Goal: Task Accomplishment & Management: Manage account settings

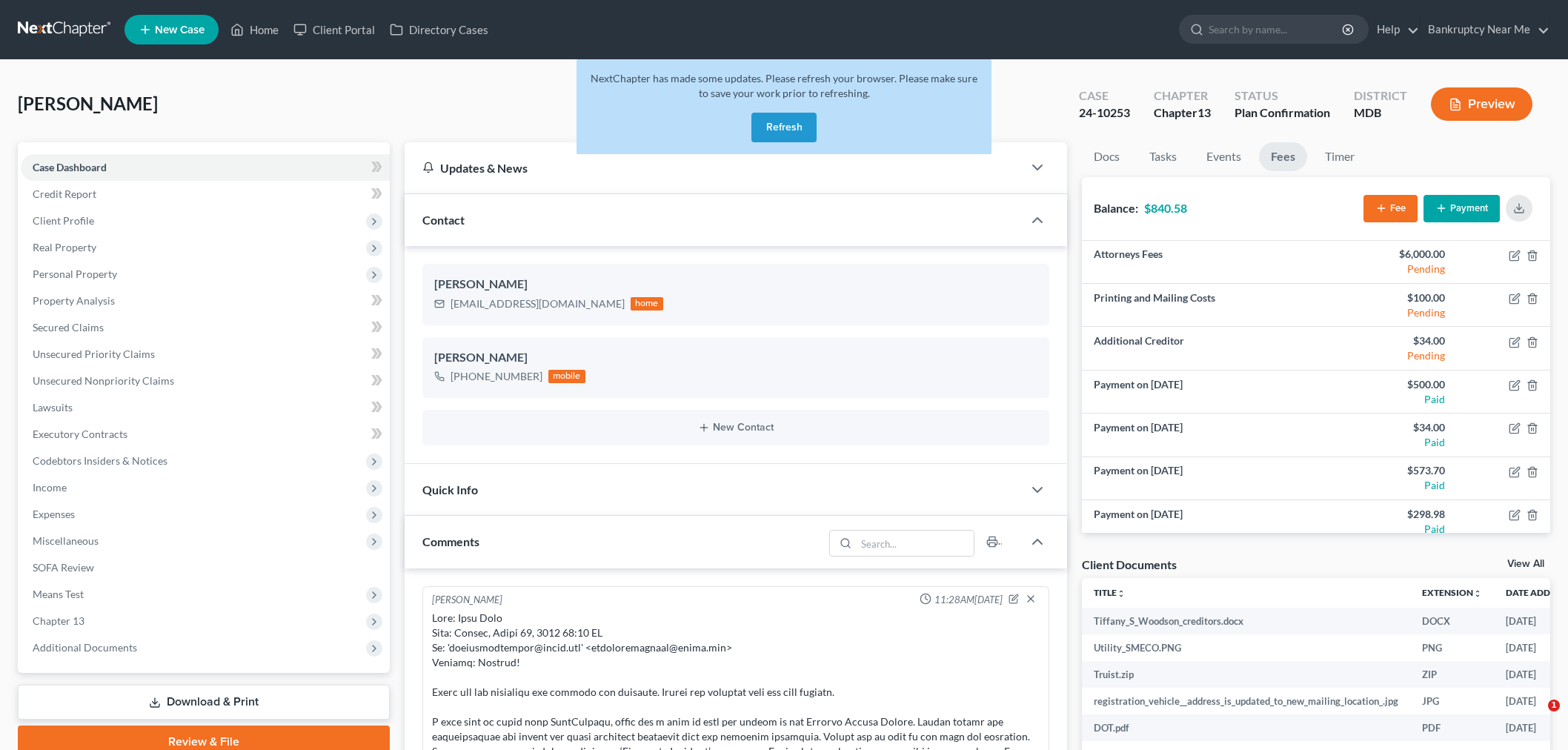
select select "0"
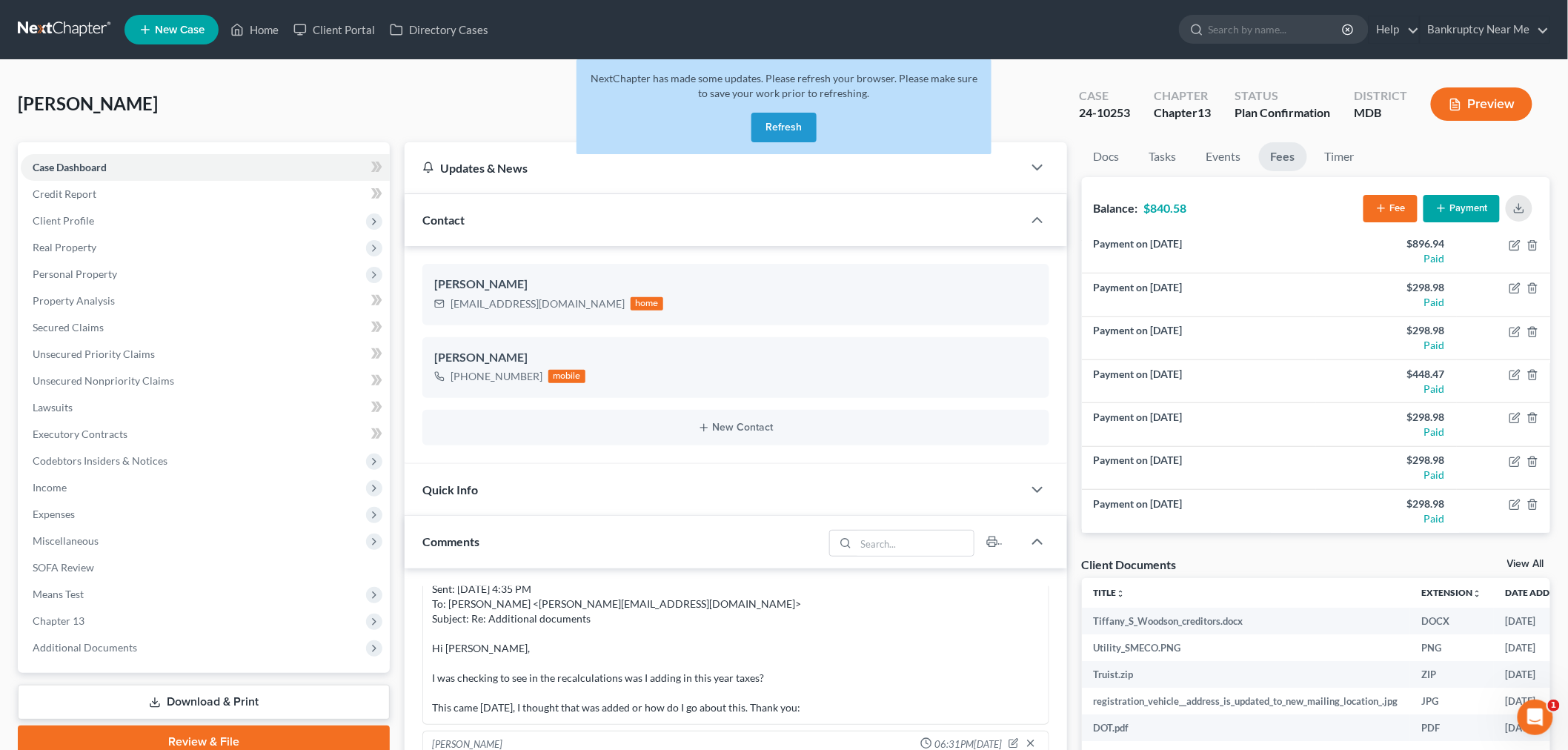
click at [785, 119] on button "Refresh" at bounding box center [784, 128] width 65 height 30
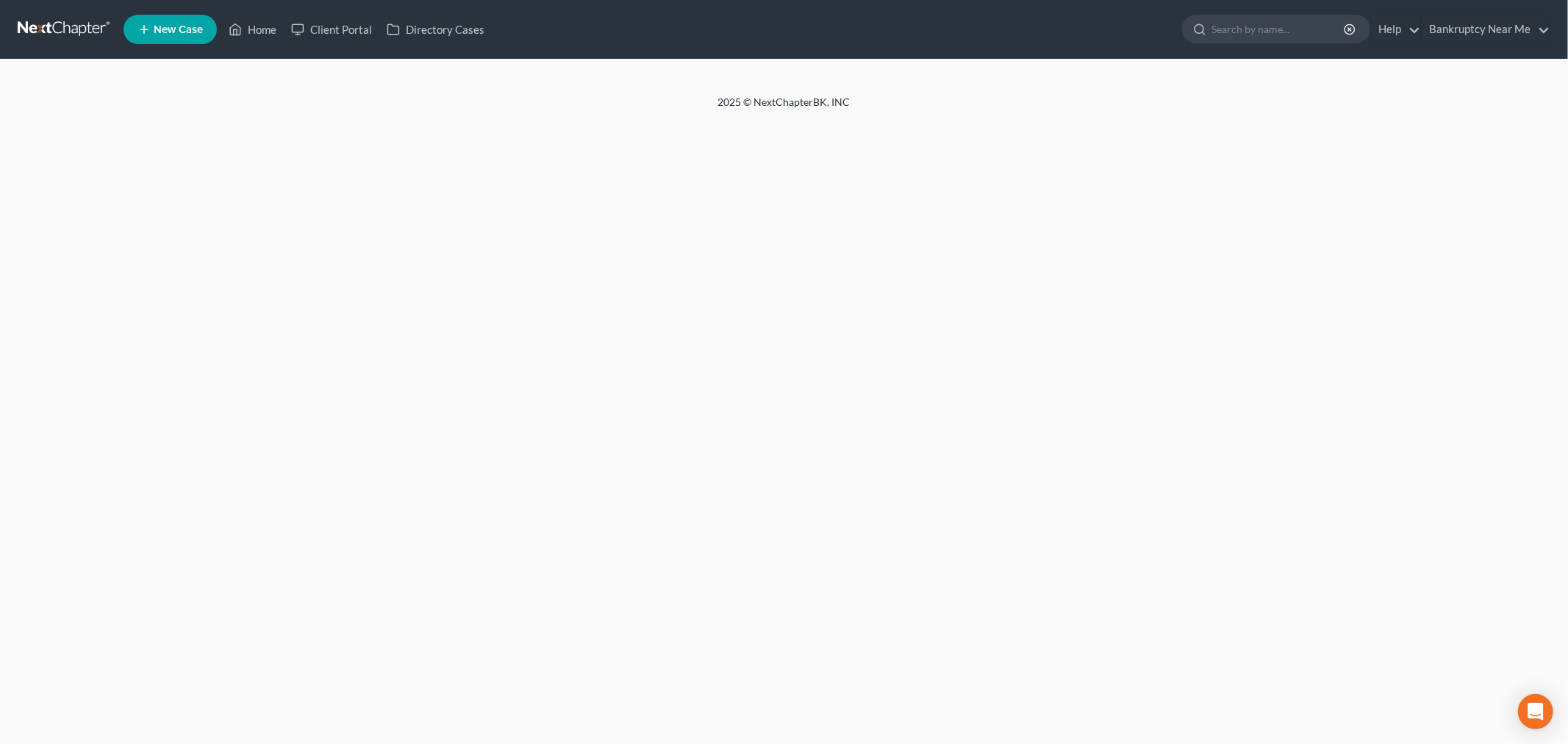
click at [46, 24] on link at bounding box center [65, 29] width 94 height 26
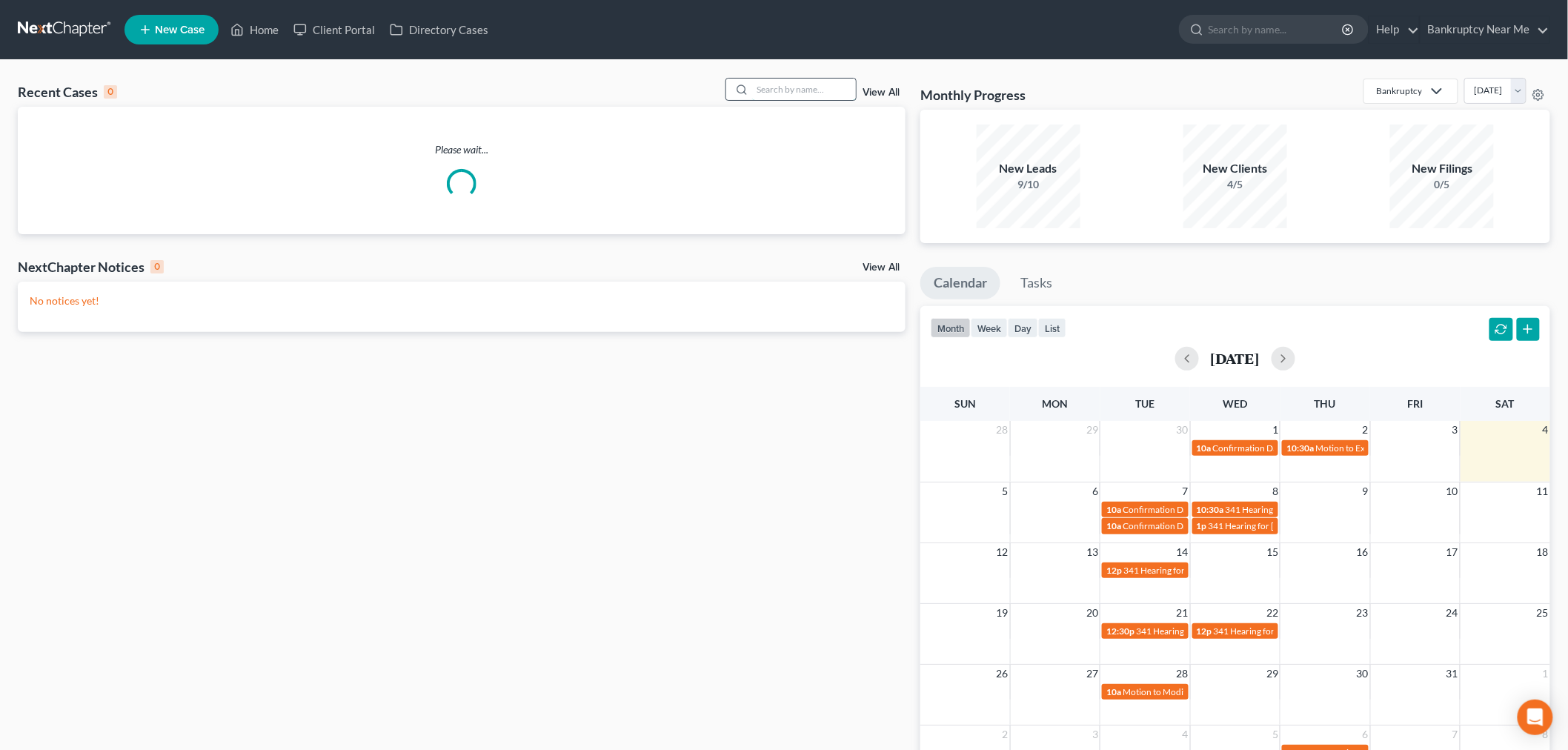
click at [798, 98] on input "search" at bounding box center [804, 89] width 104 height 22
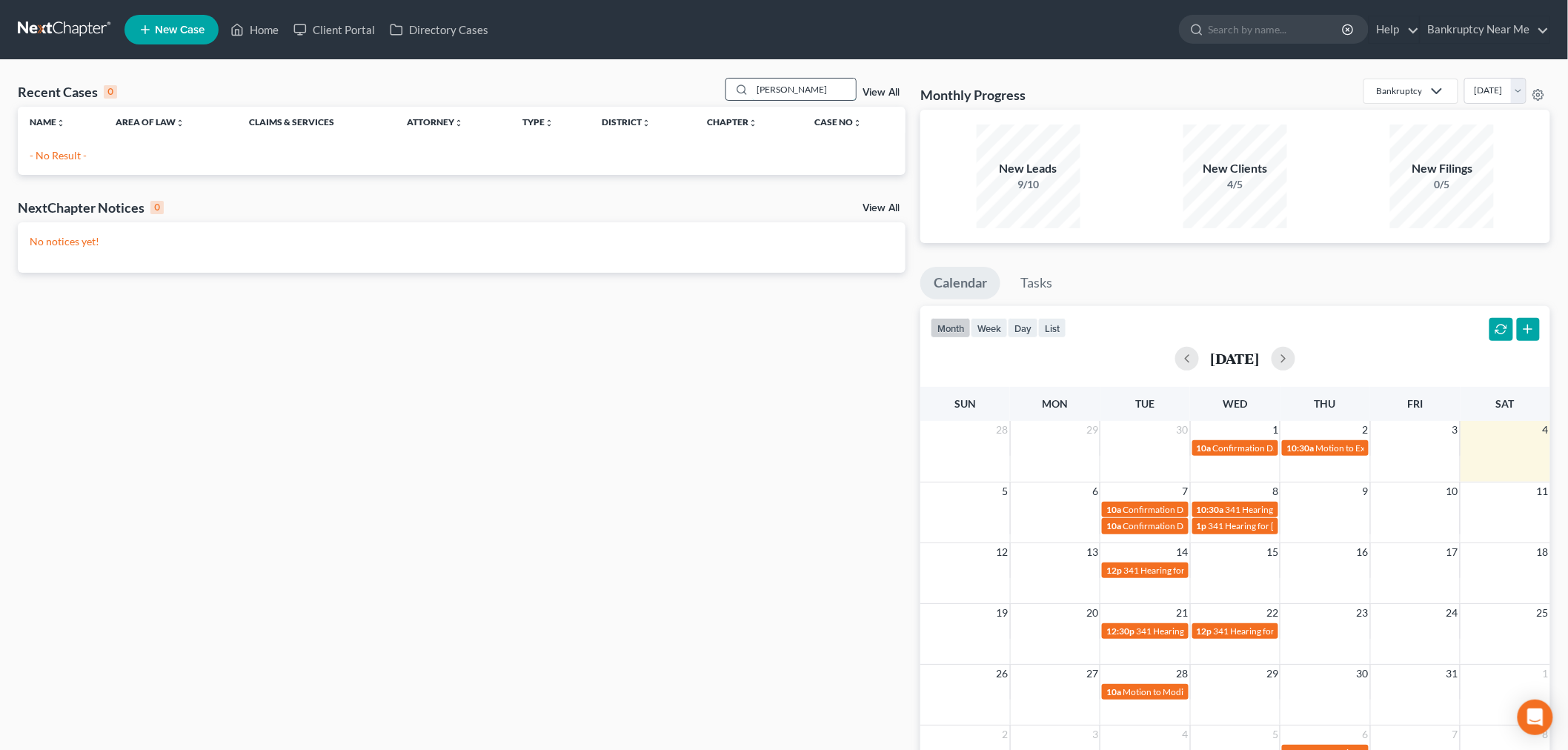
type input "johnson"
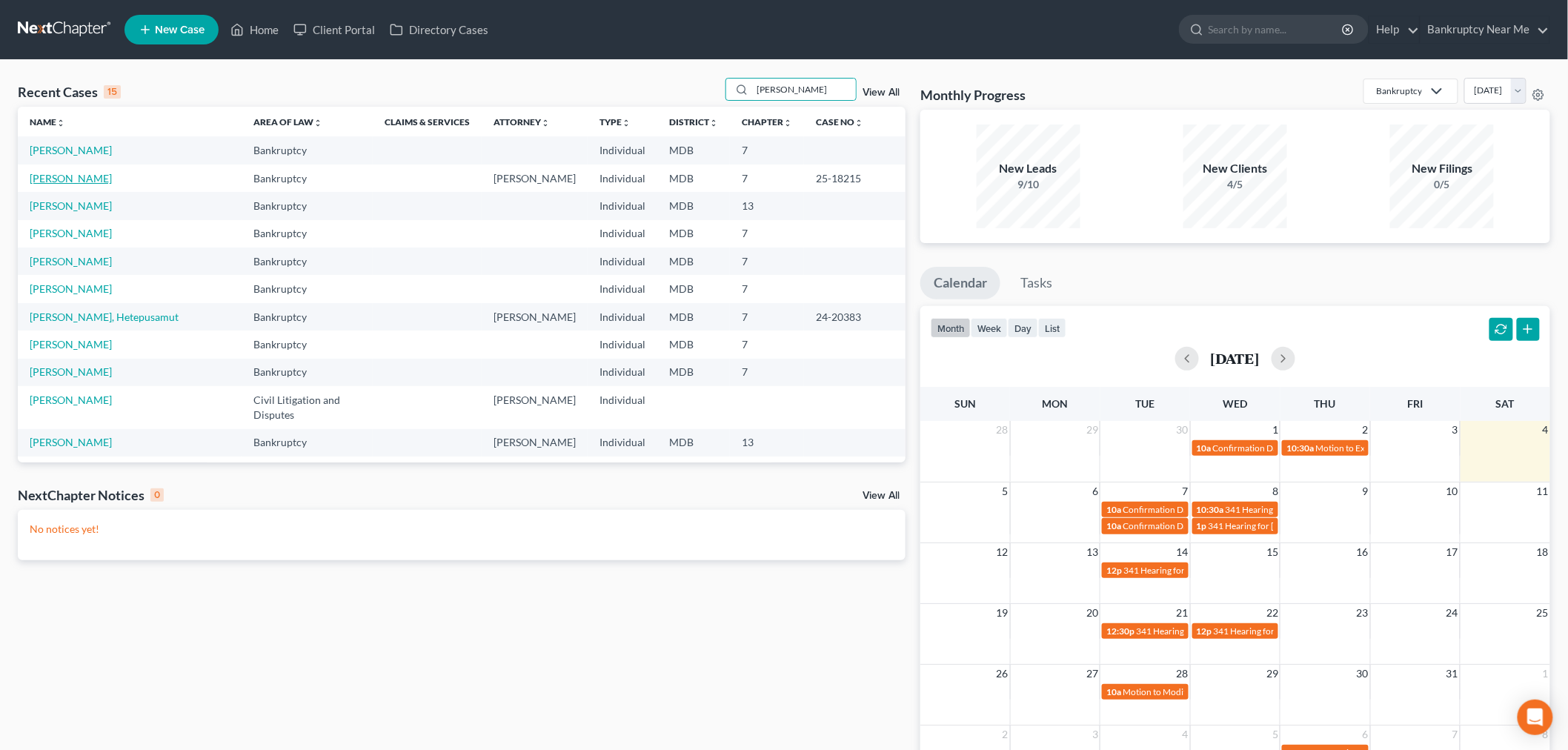
drag, startPoint x: 82, startPoint y: 165, endPoint x: 75, endPoint y: 172, distance: 9.9
click at [77, 166] on td "Johnson, Kimberly" at bounding box center [130, 178] width 224 height 27
click at [77, 172] on link "Johnson, Kimberly" at bounding box center [70, 178] width 82 height 13
select select "4"
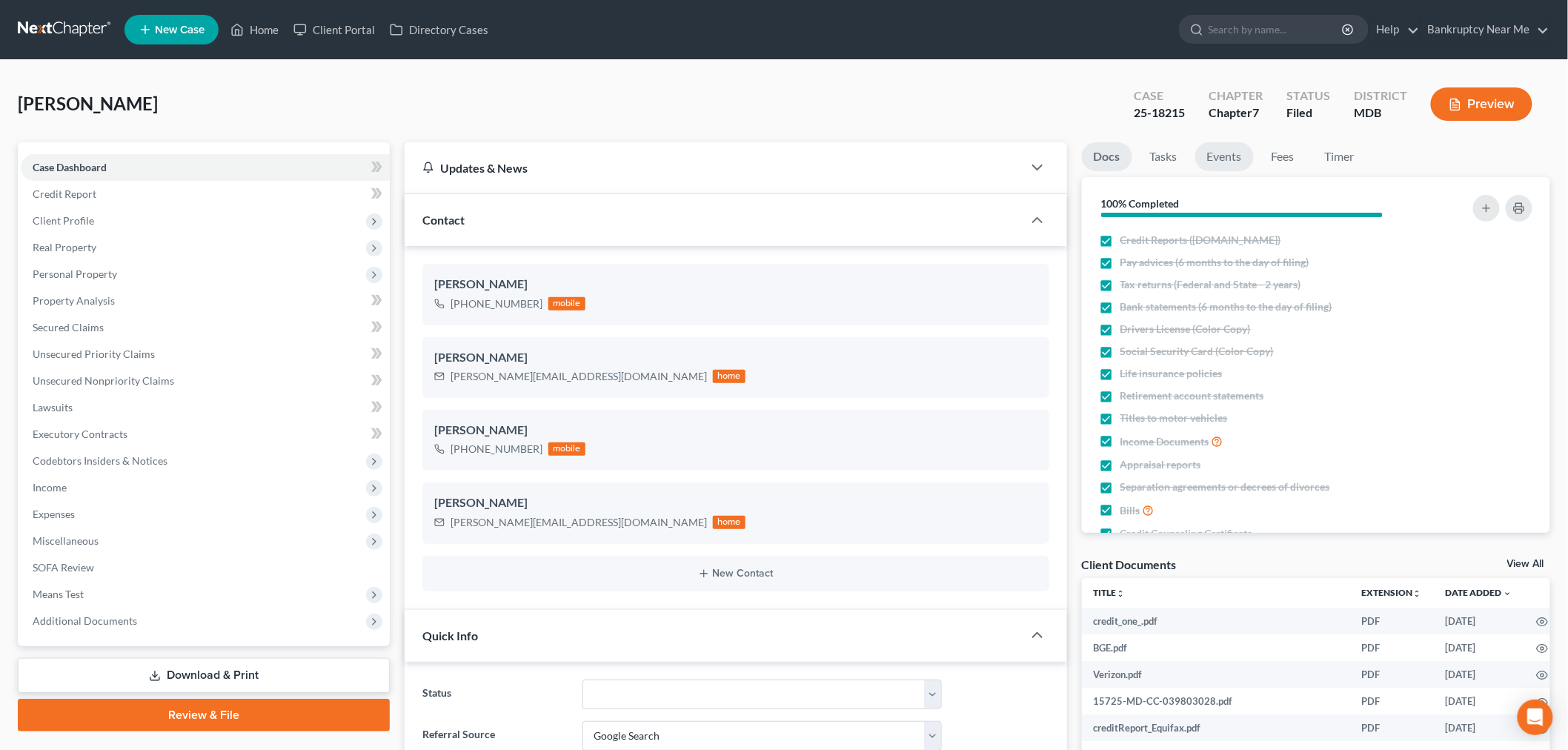
drag, startPoint x: 1240, startPoint y: 161, endPoint x: 1253, endPoint y: 165, distance: 13.6
click at [1239, 161] on link "Events" at bounding box center [1224, 157] width 59 height 29
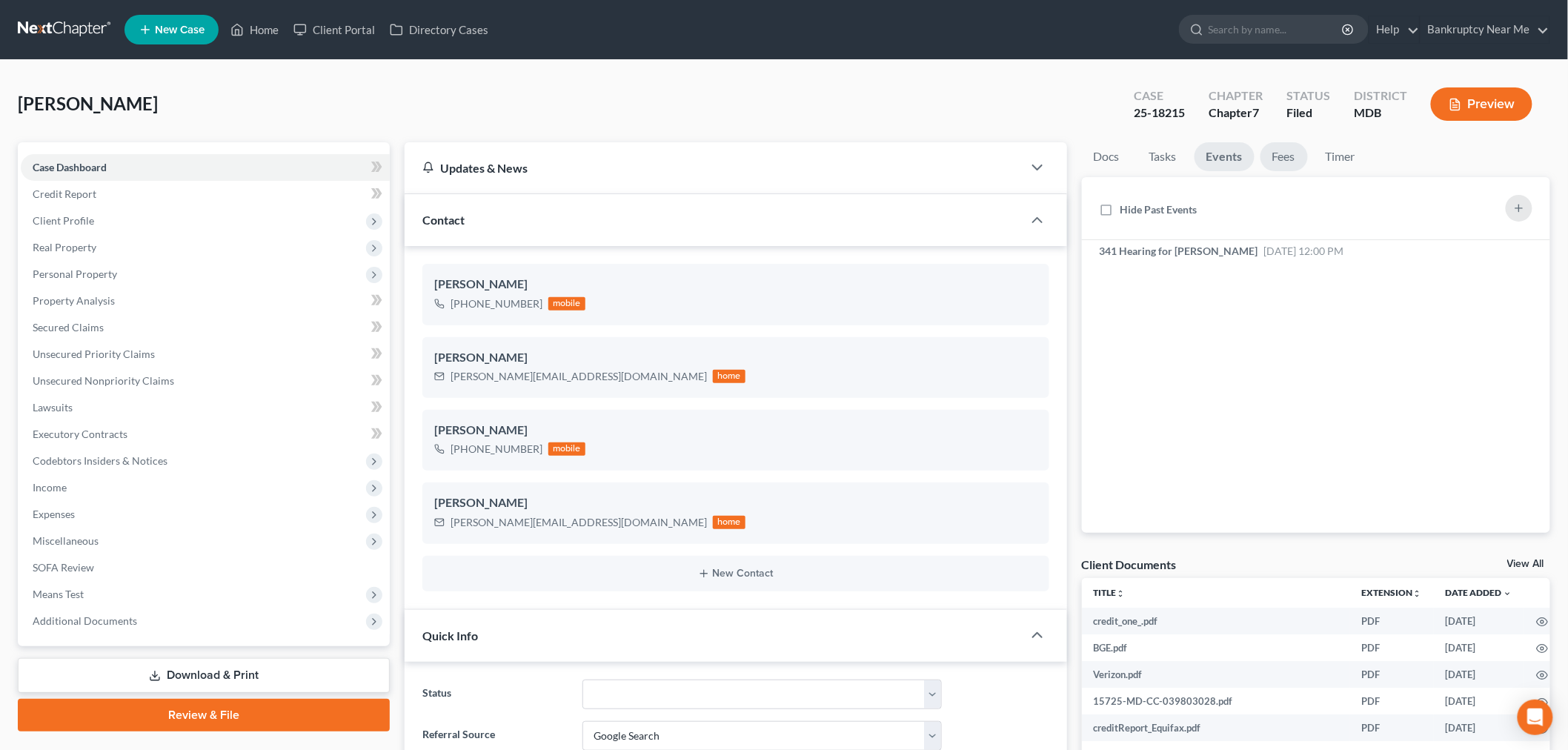
scroll to position [7982, 0]
click at [1273, 164] on link "Fees" at bounding box center [1284, 157] width 47 height 29
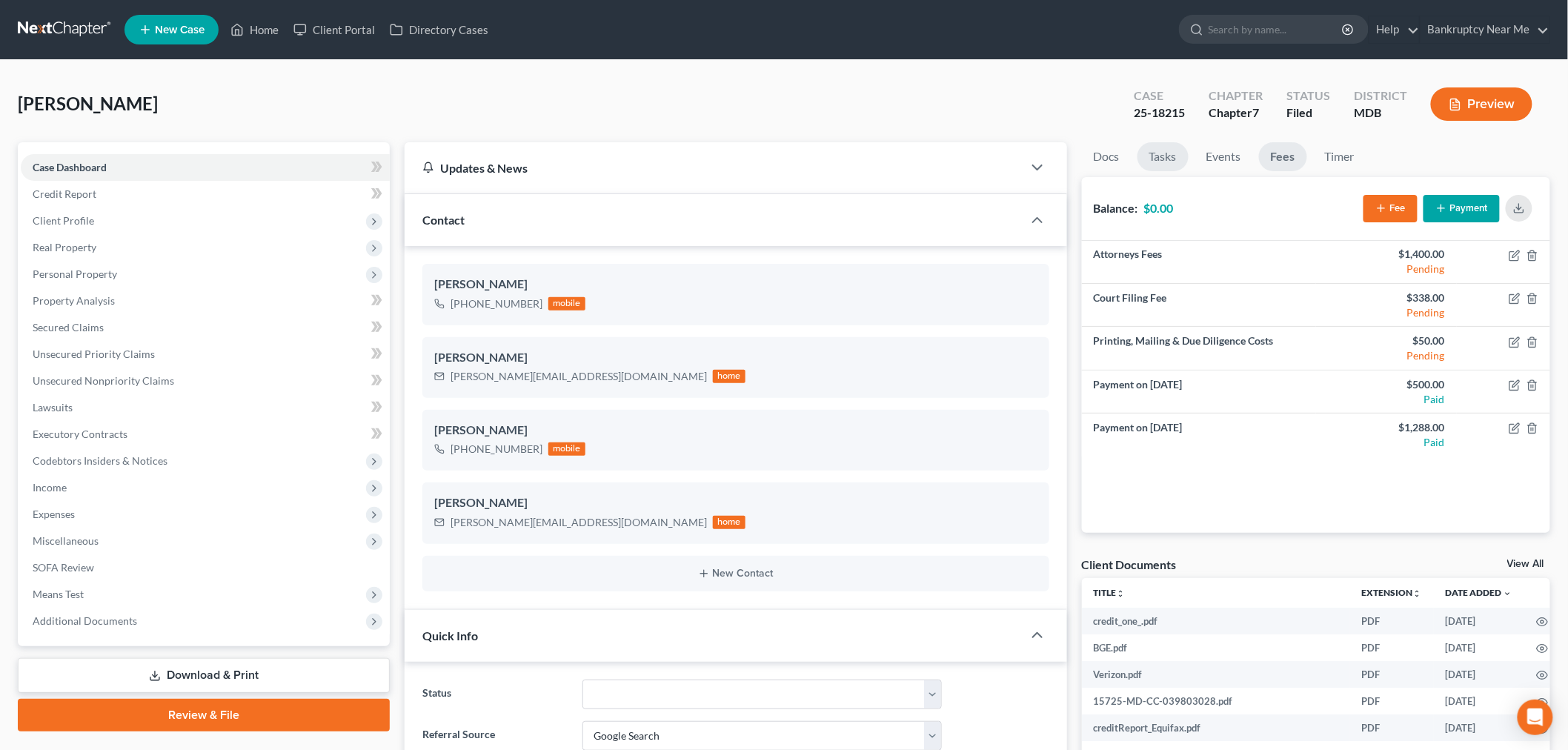
click at [1173, 154] on link "Tasks" at bounding box center [1163, 157] width 51 height 29
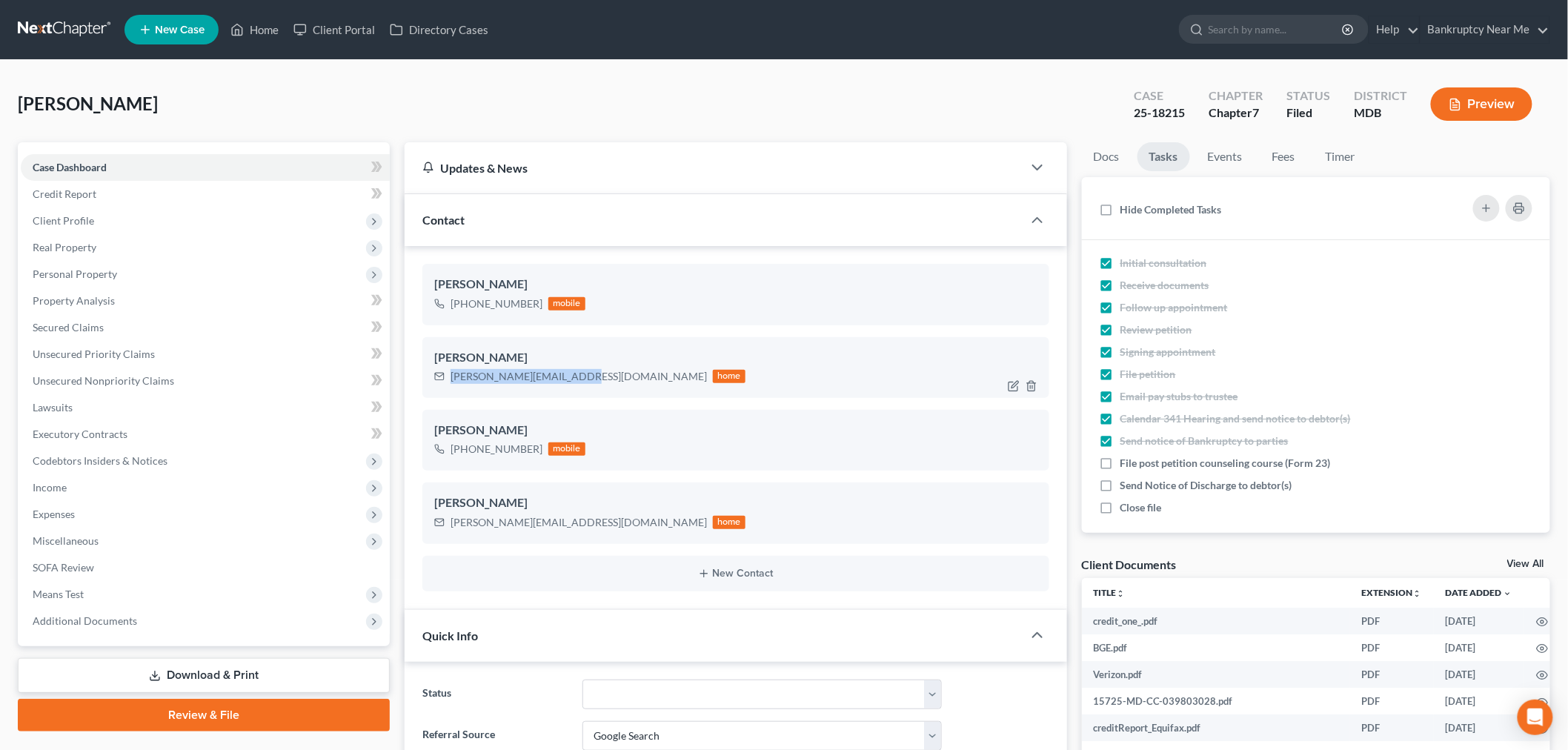
drag, startPoint x: 573, startPoint y: 374, endPoint x: 453, endPoint y: 386, distance: 120.6
click at [453, 386] on div "Kim.johnson03@icloud.com home" at bounding box center [590, 377] width 312 height 19
copy div "Kim.johnson03@icloud.com"
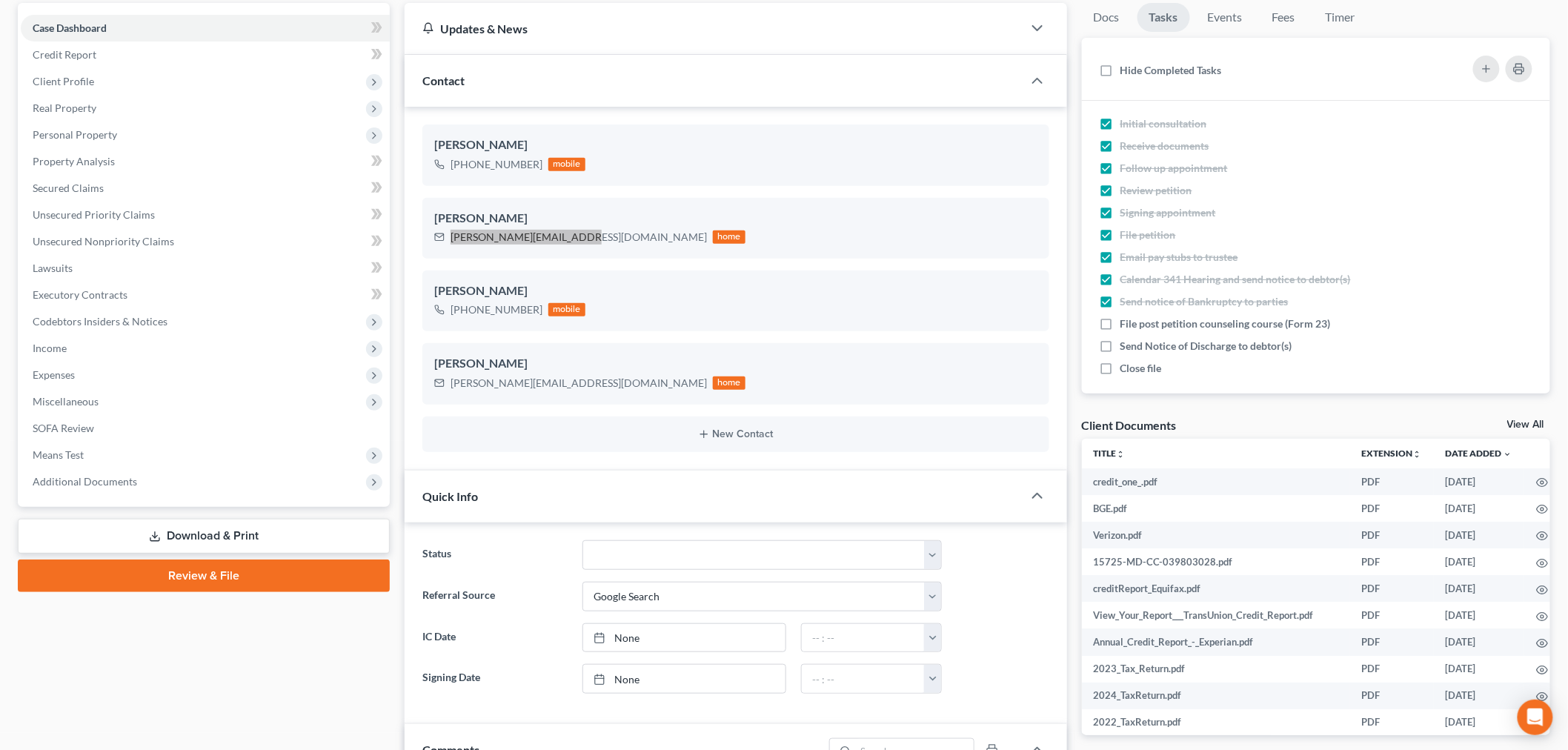
scroll to position [576, 0]
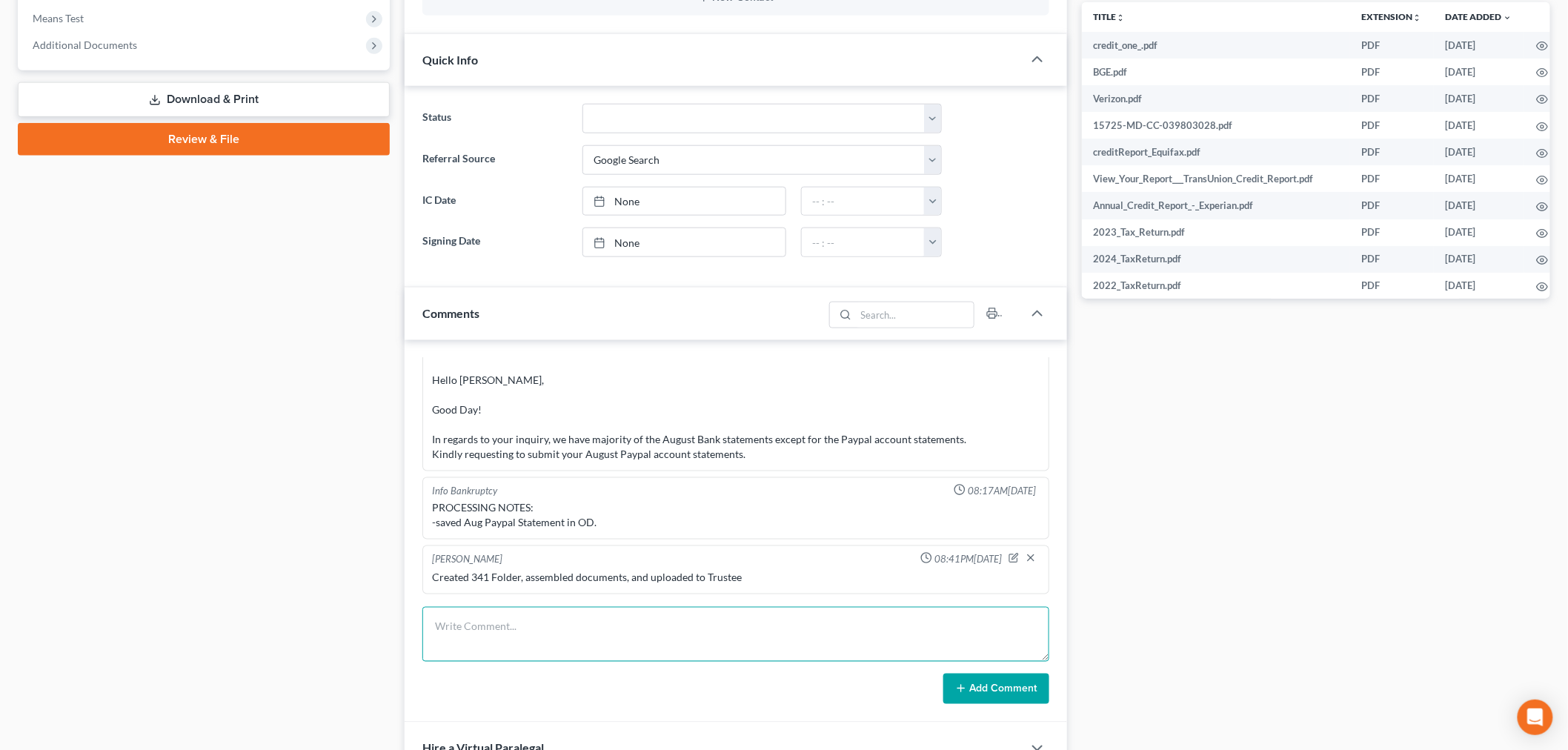
click at [676, 619] on textarea at bounding box center [735, 634] width 627 height 55
paste textarea "Hi Kimberly, Friendly reminder to complete your second educational course. Plea…"
type textarea "EMAIL TO CL: Hi Kimberly, Friendly reminder to complete your second educational…"
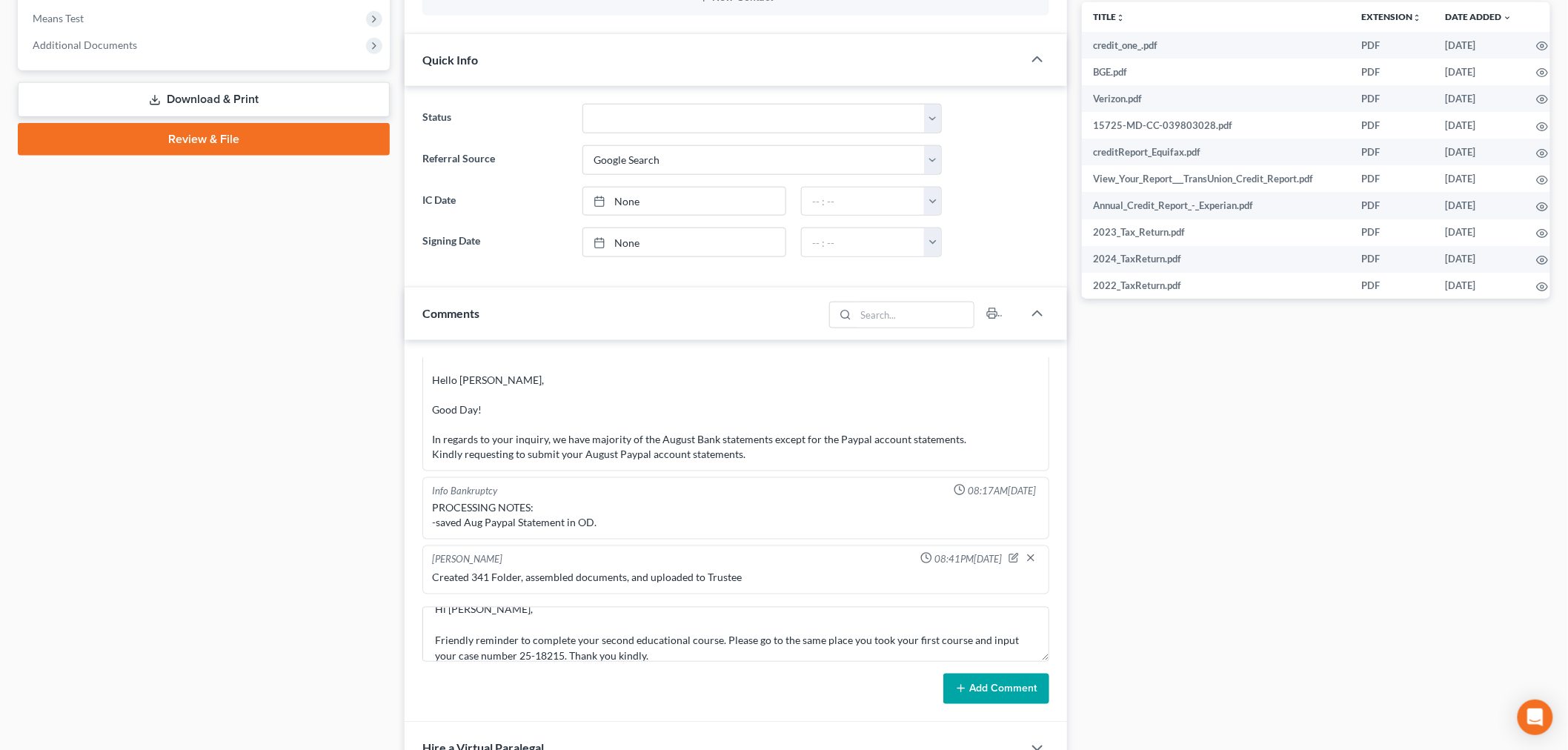
drag, startPoint x: 1012, startPoint y: 698, endPoint x: 1095, endPoint y: 660, distance: 91.3
click at [1013, 698] on button "Add Comment" at bounding box center [996, 689] width 106 height 31
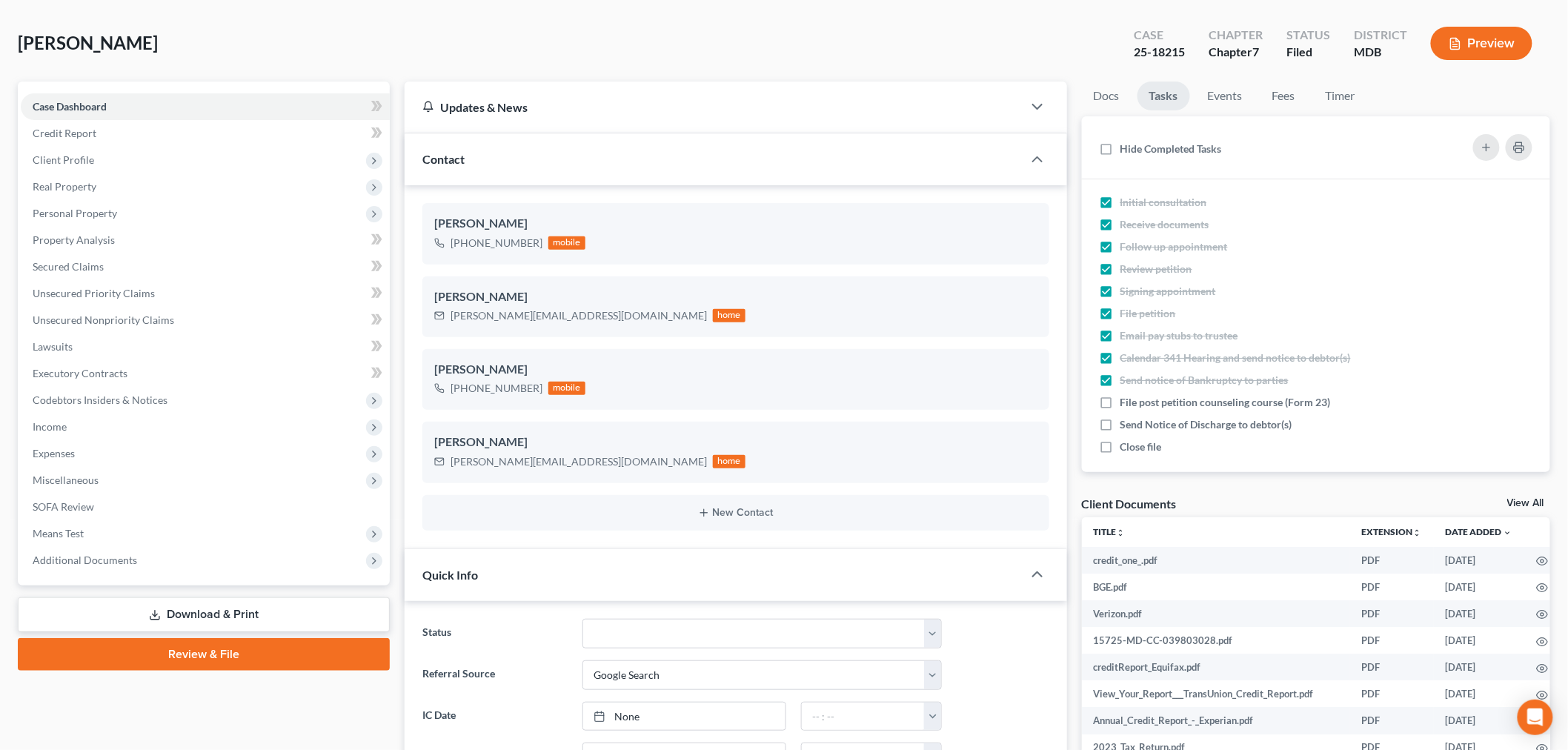
scroll to position [0, 0]
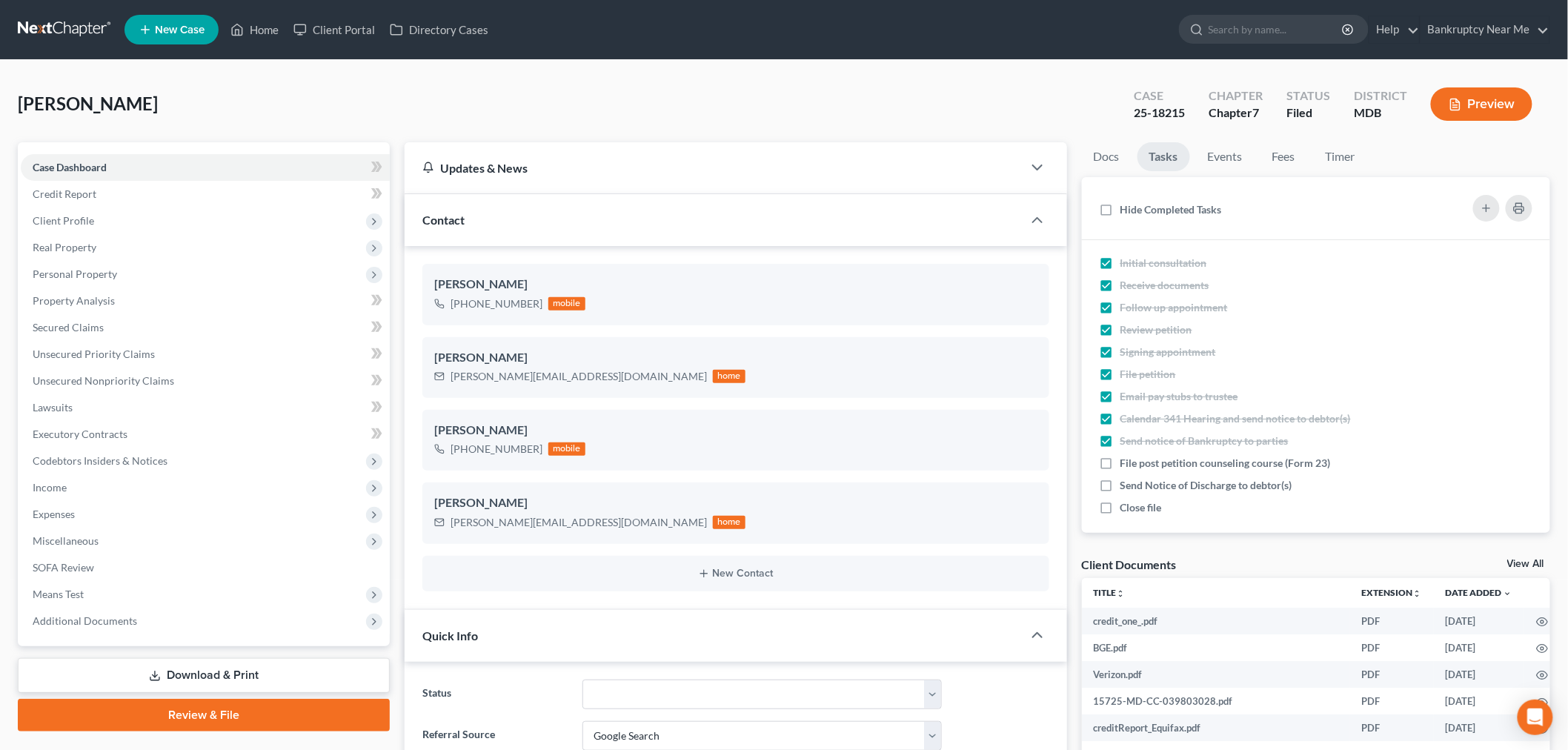
click at [85, 27] on link at bounding box center [65, 30] width 95 height 27
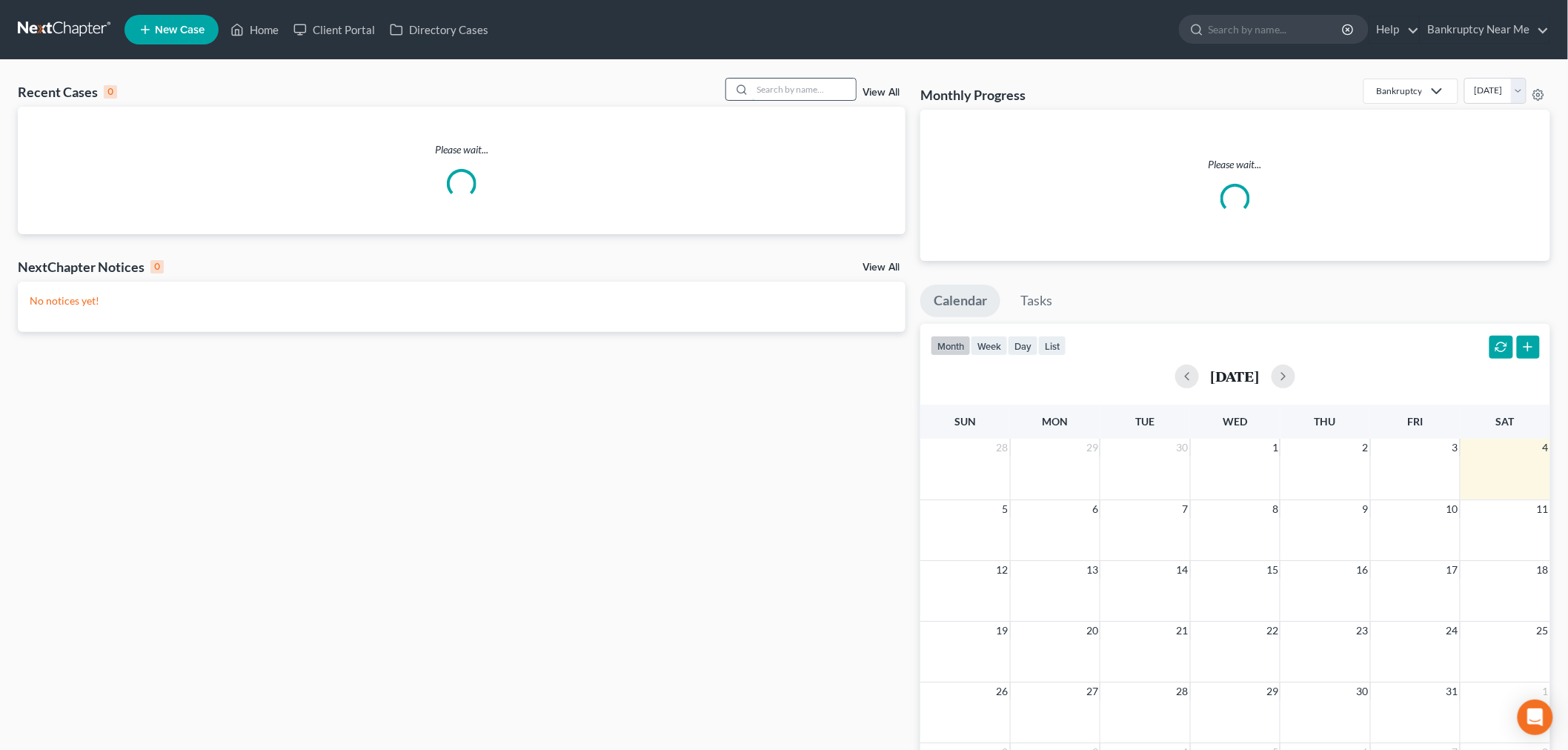
drag, startPoint x: 843, startPoint y: 84, endPoint x: 834, endPoint y: 86, distance: 9.2
click at [840, 85] on input "search" at bounding box center [804, 89] width 104 height 22
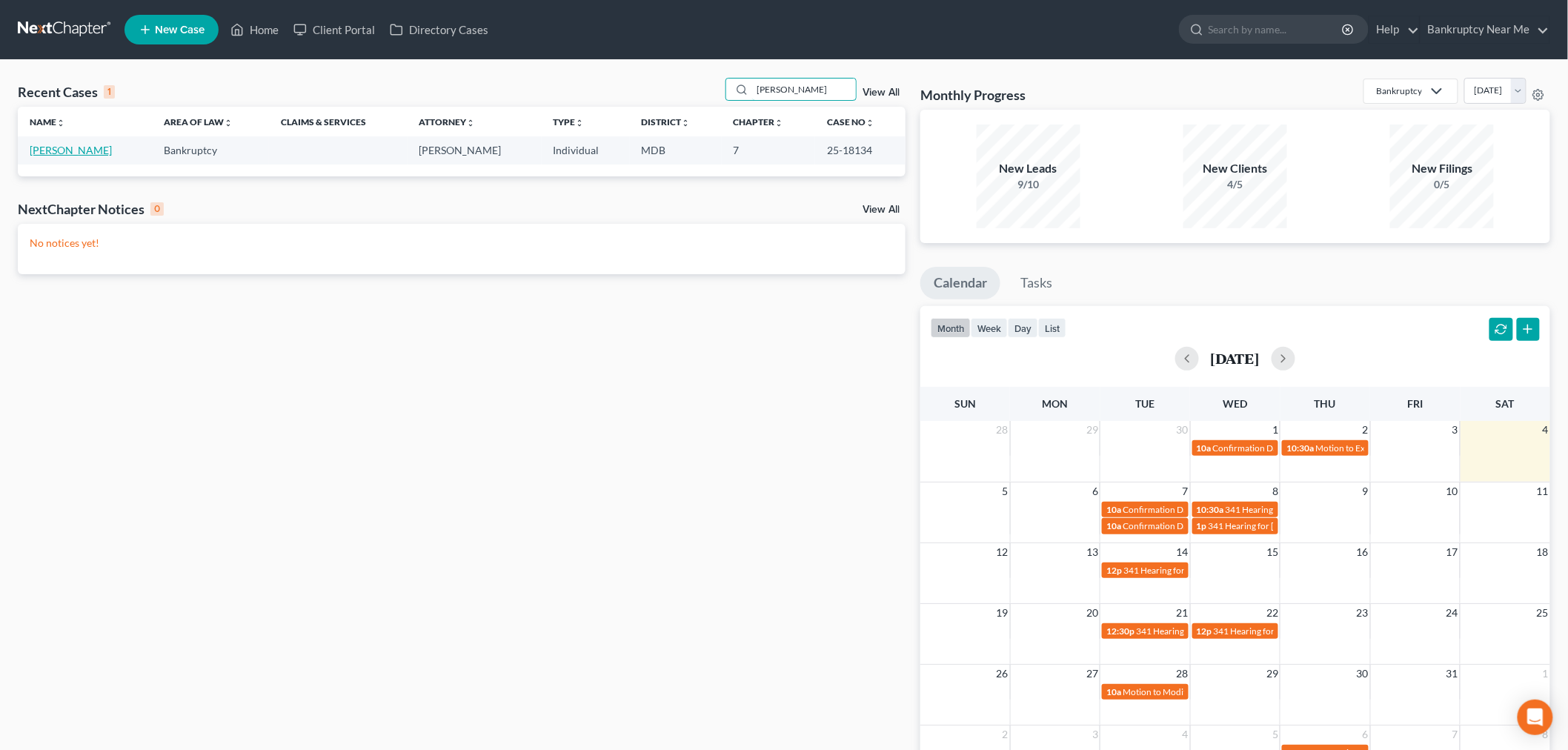
type input "stacy"
click at [99, 154] on link "Julius, Stacyann" at bounding box center [70, 150] width 82 height 13
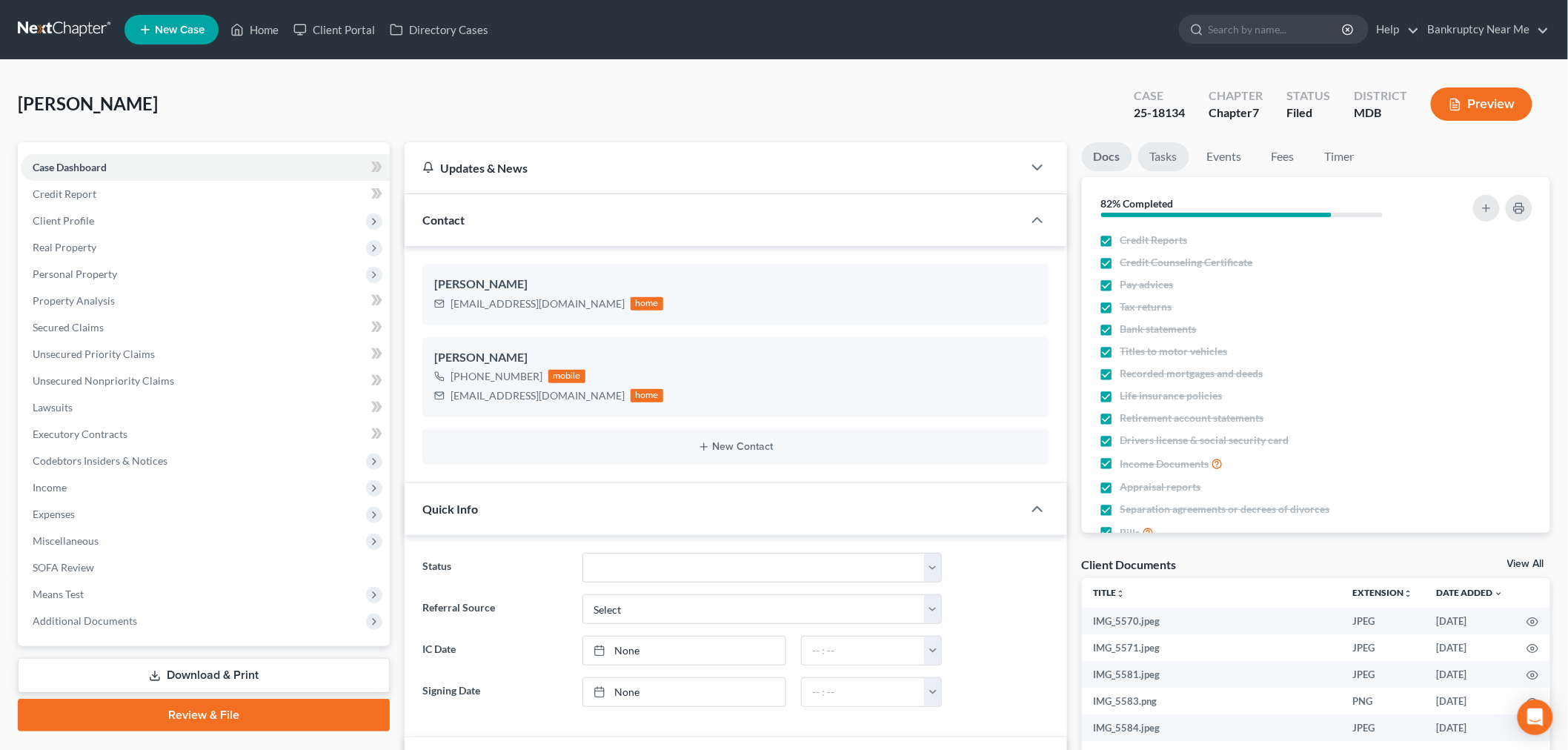
scroll to position [20407, 0]
click at [1175, 159] on link "Tasks" at bounding box center [1164, 157] width 51 height 29
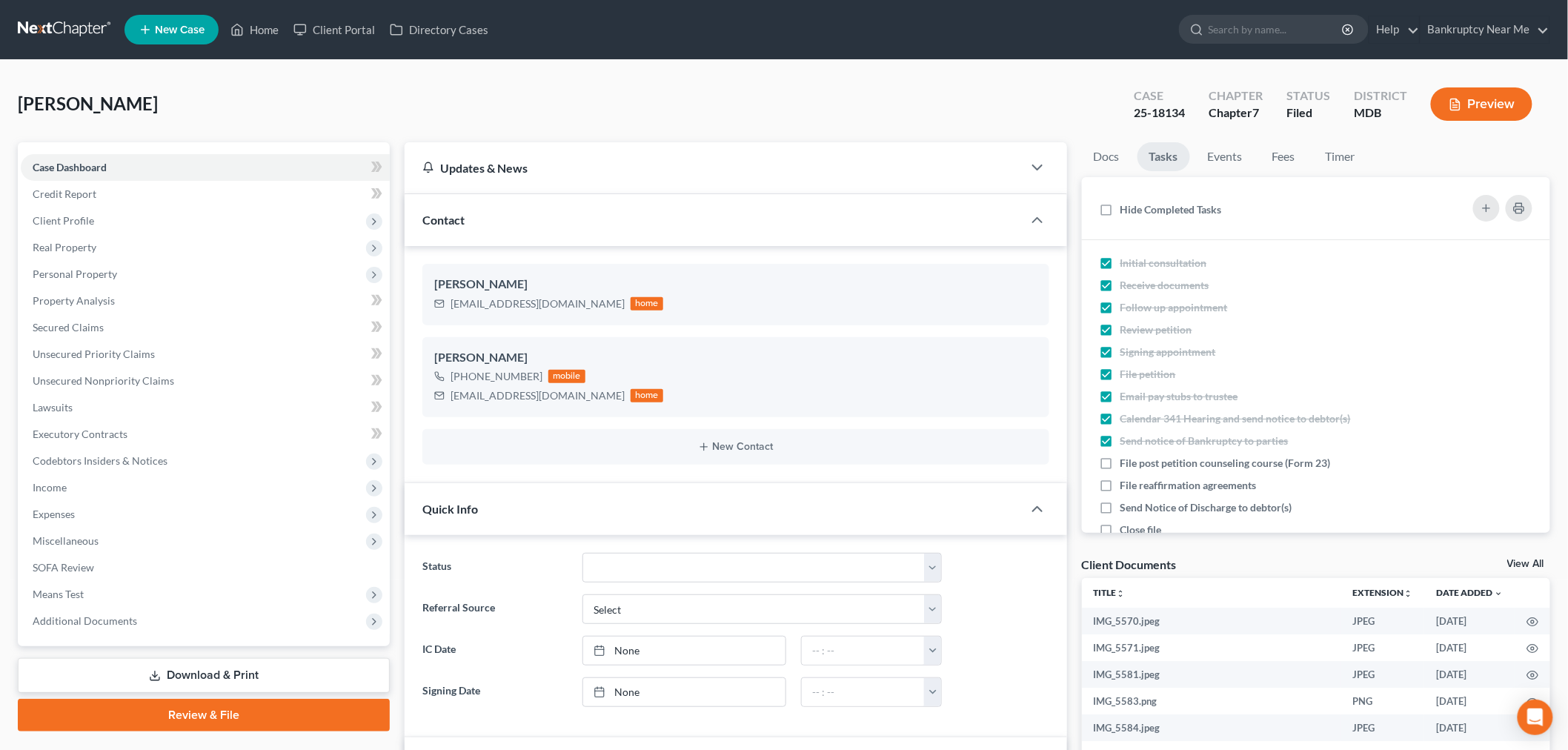
scroll to position [1601, 0]
click at [563, 304] on div "rajimama17@yahoo.com home" at bounding box center [548, 304] width 229 height 19
drag, startPoint x: 556, startPoint y: 392, endPoint x: 645, endPoint y: 332, distance: 107.3
click at [412, 395] on div "Stacyann Julius rajimama17@yahoo.com home Stacyann Julius +1 (443) 572-2588 mob…" at bounding box center [735, 365] width 662 height 237
copy div "mrs.sjulius@yahoo.com"
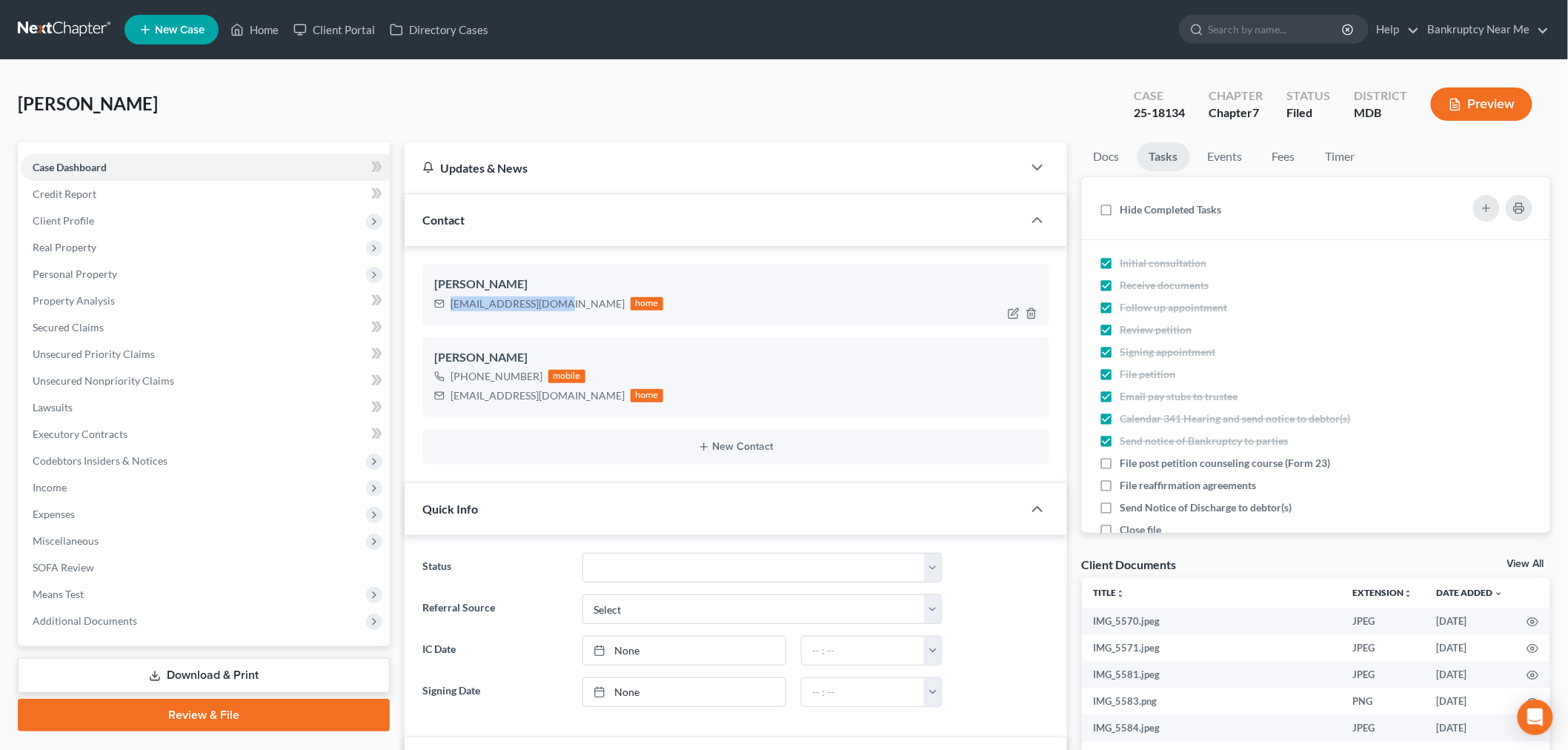
drag, startPoint x: 559, startPoint y: 301, endPoint x: 760, endPoint y: 270, distance: 203.4
click at [435, 313] on div "rajimama17@yahoo.com home" at bounding box center [548, 304] width 229 height 19
copy div "rajimama17@yahoo.com"
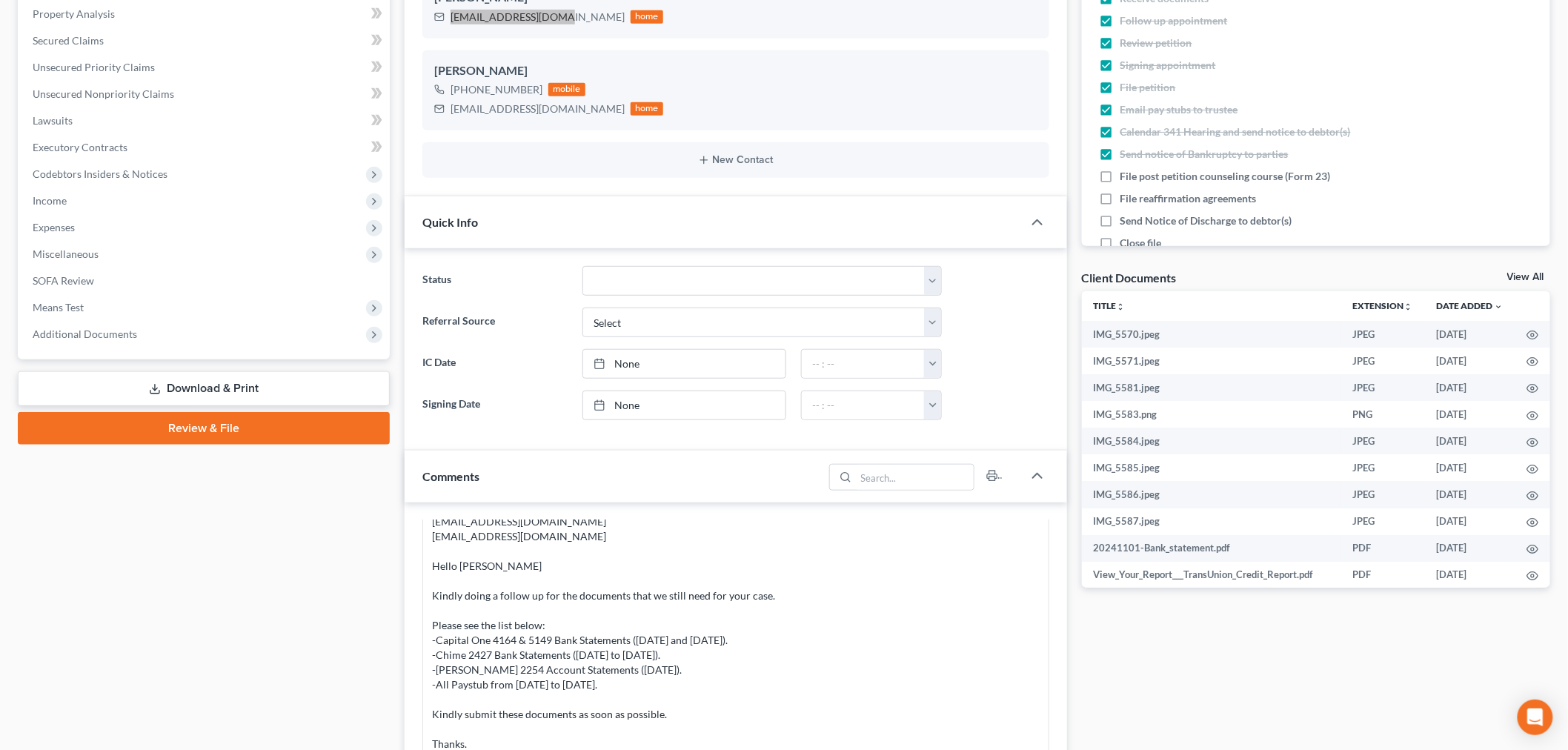
scroll to position [576, 0]
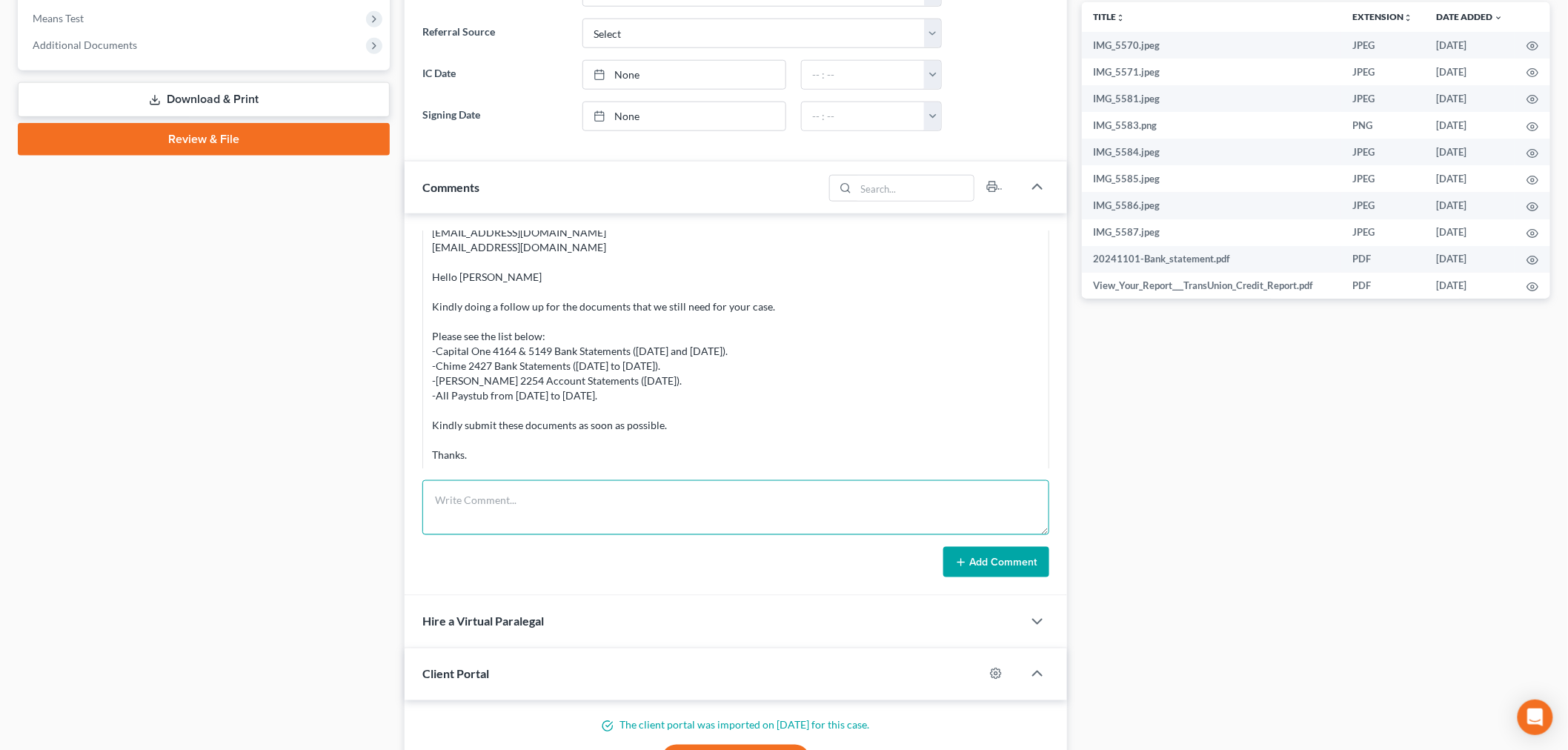
drag, startPoint x: 719, startPoint y: 520, endPoint x: 706, endPoint y: 505, distance: 19.8
click at [717, 519] on textarea at bounding box center [735, 507] width 627 height 55
paste textarea "Hi Stacyann, Friendly reminder for you to complete your second educational cour…"
type textarea "EMAIL SENT TO CLIENT: Hi Stacyann, Friendly reminder for you to complete your s…"
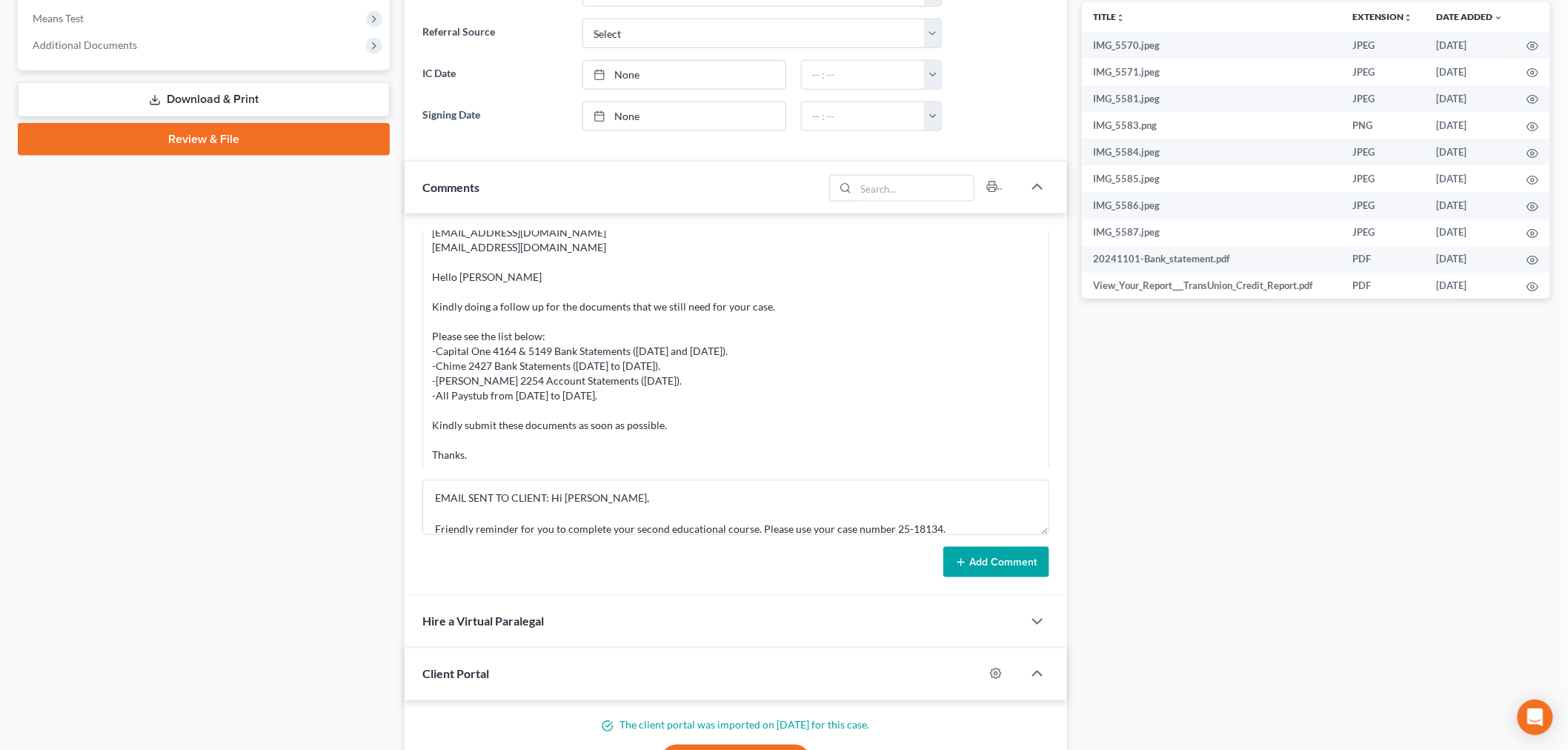
click at [995, 553] on button "Add Comment" at bounding box center [996, 562] width 106 height 31
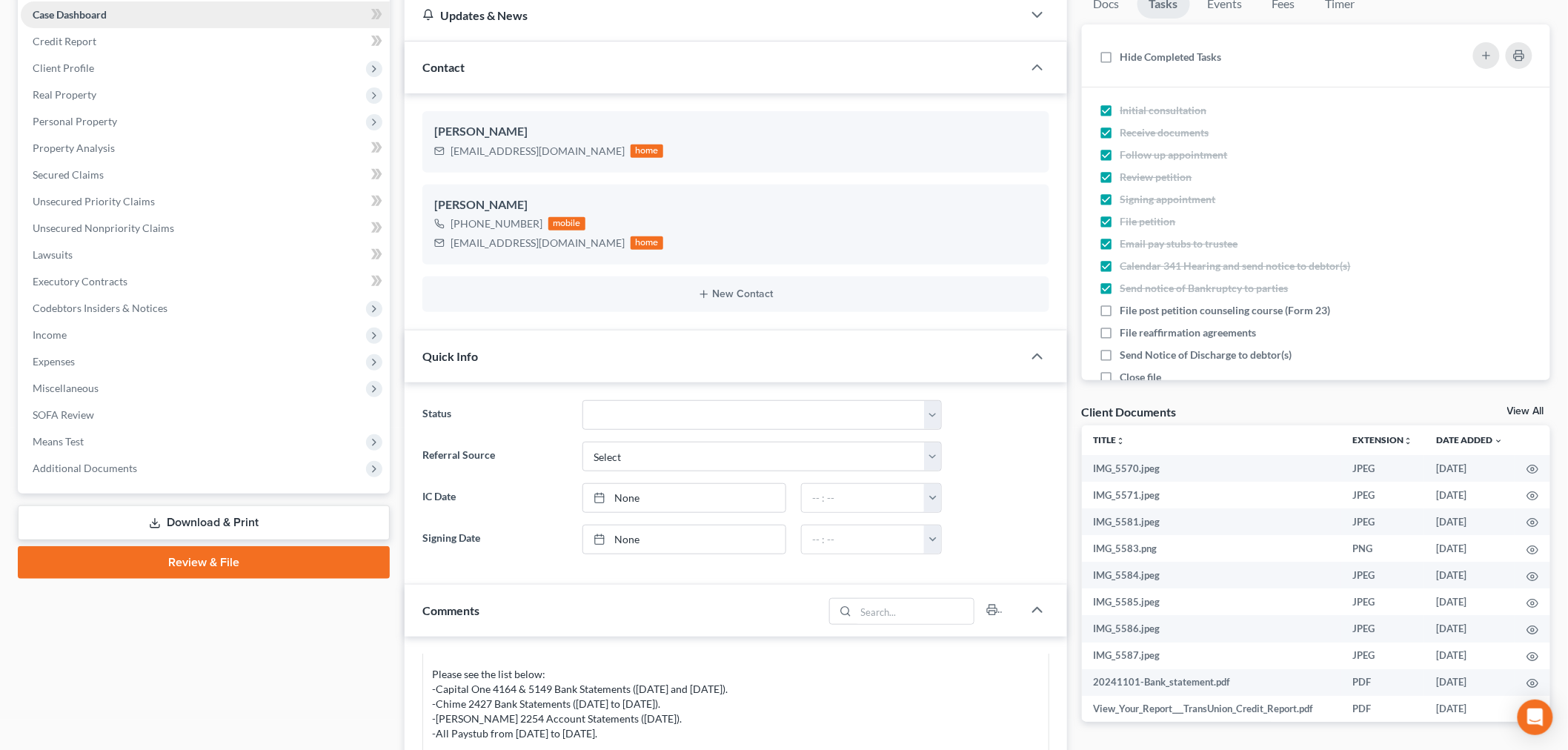
scroll to position [0, 0]
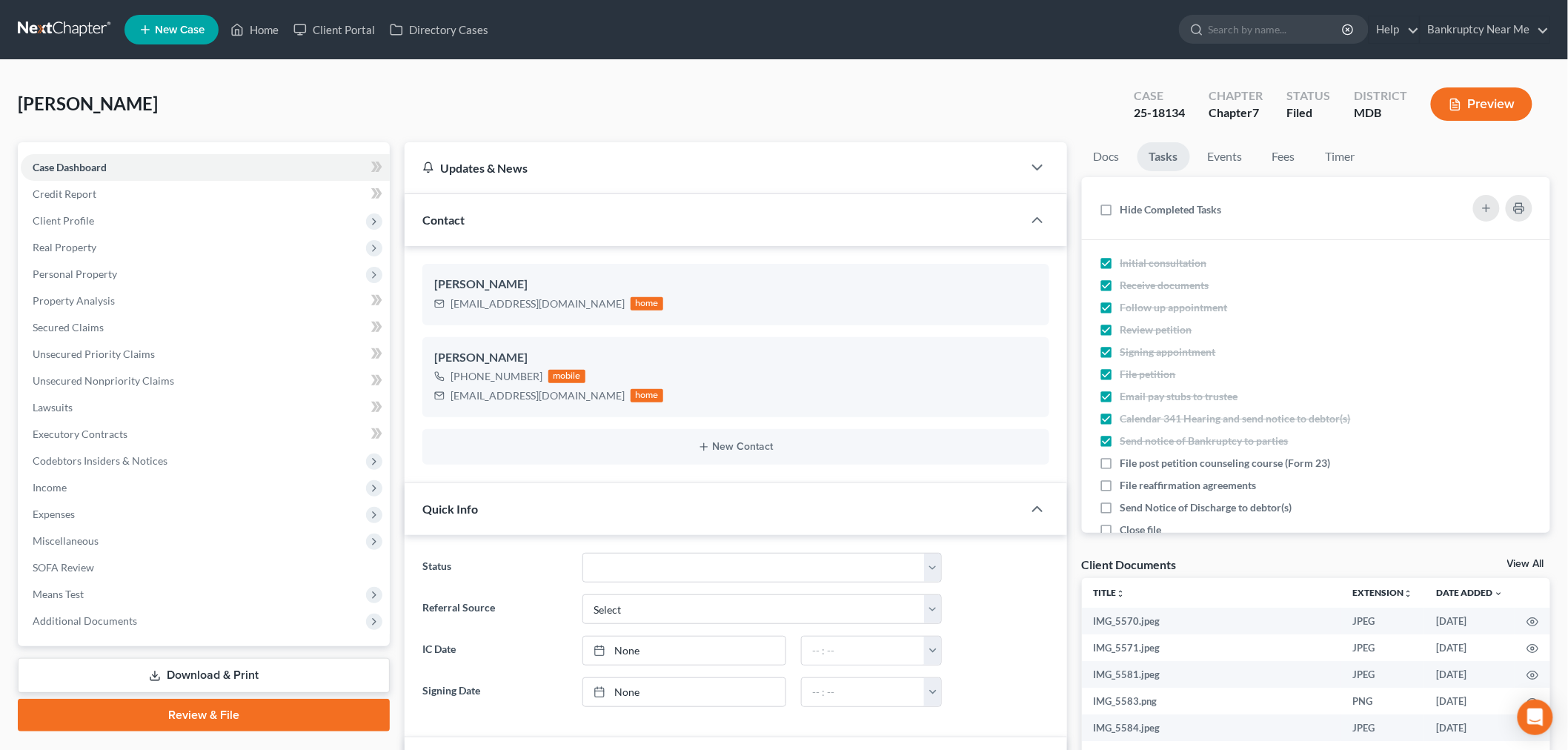
click at [47, 30] on link at bounding box center [65, 30] width 95 height 27
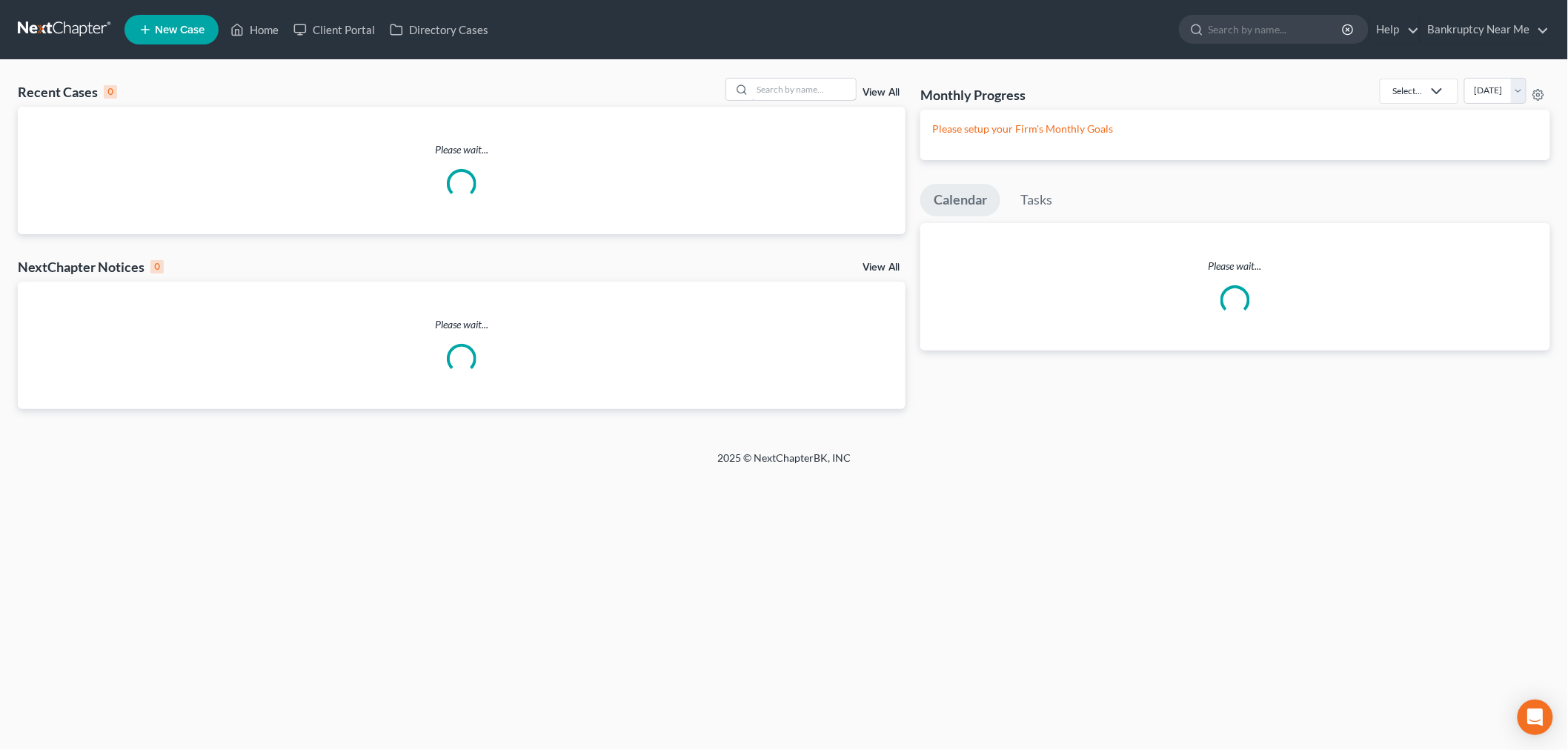
click at [784, 89] on input "search" at bounding box center [804, 89] width 104 height 22
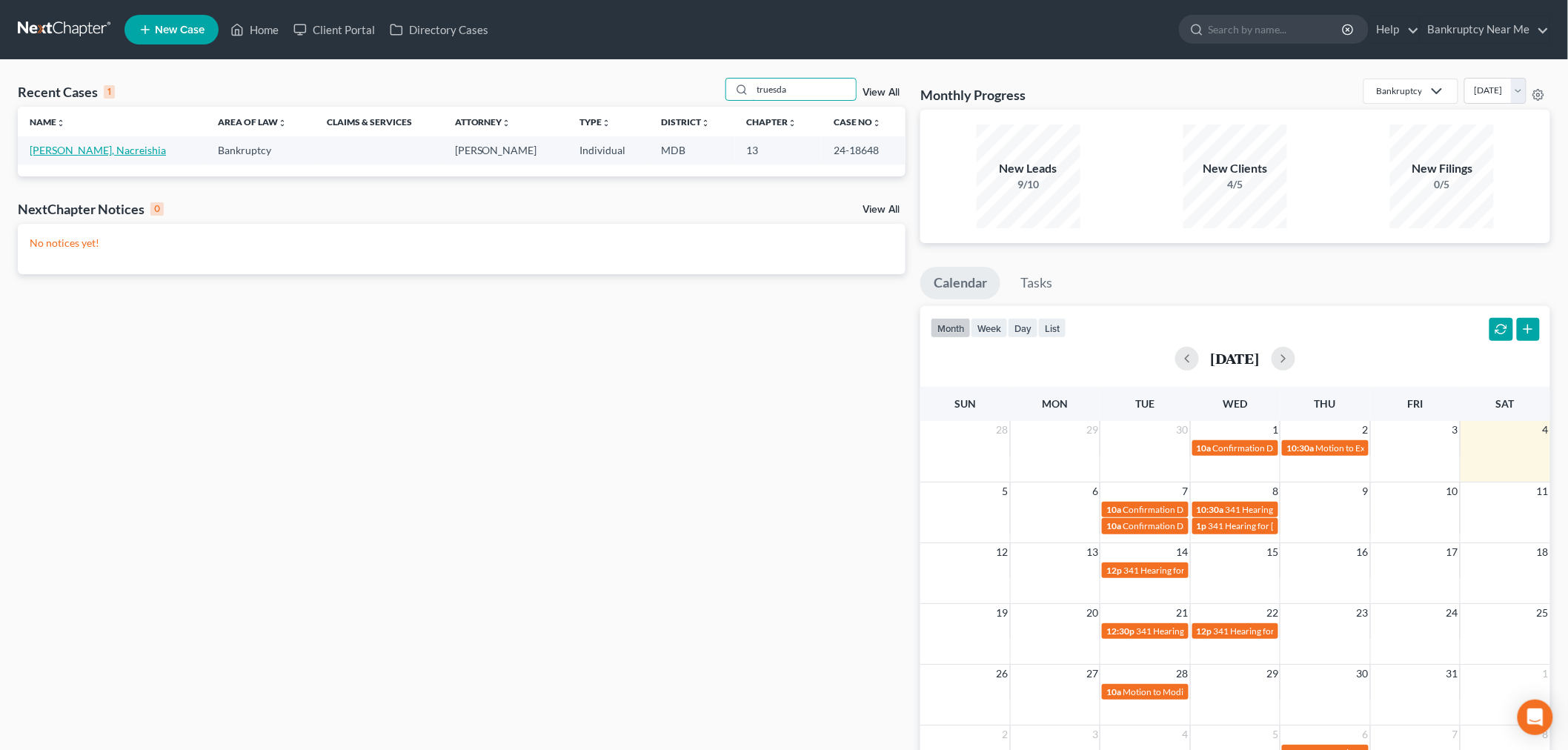
type input "truesda"
click at [119, 148] on link "[PERSON_NAME], Nacreishia" at bounding box center [98, 150] width 136 height 13
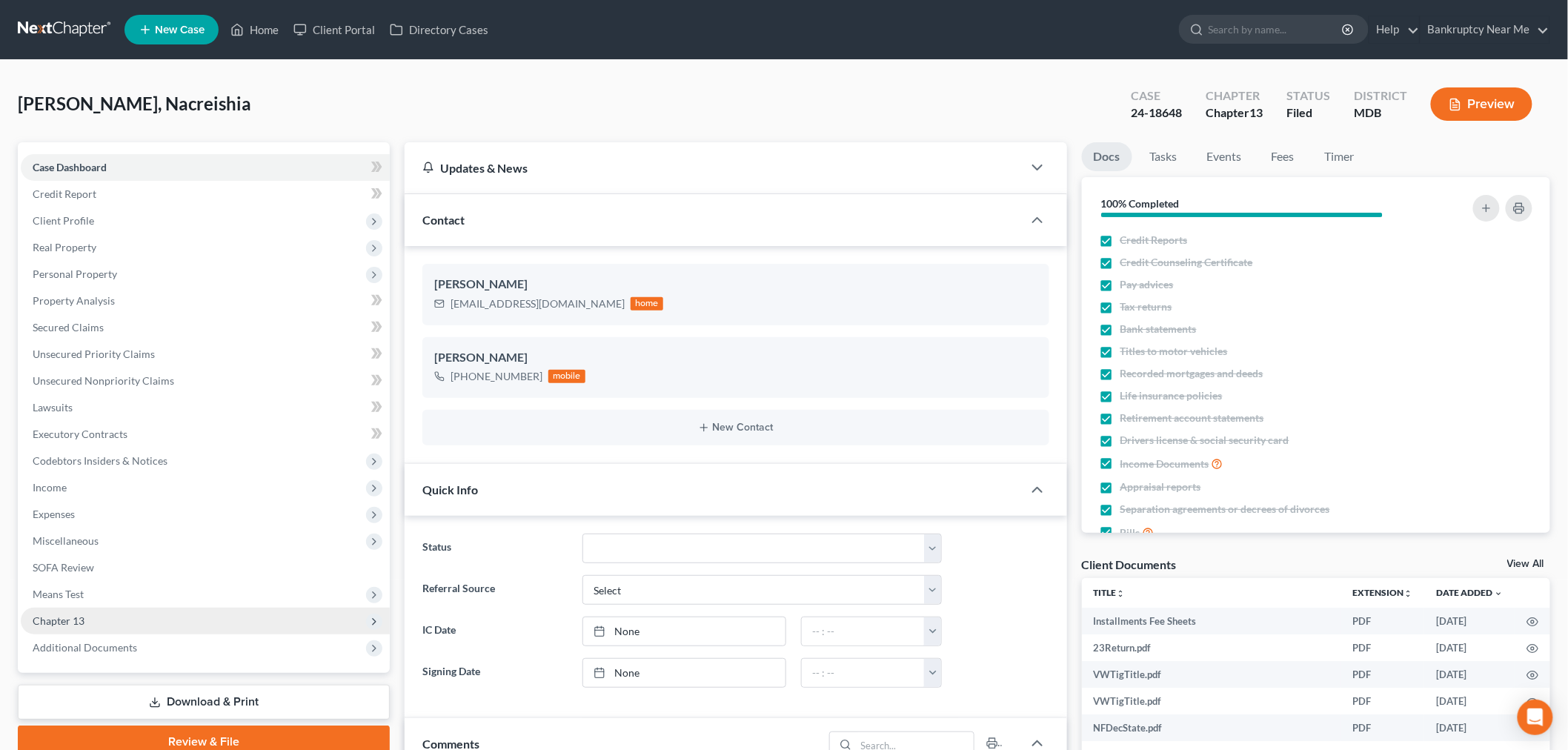
drag, startPoint x: 97, startPoint y: 624, endPoint x: 130, endPoint y: 631, distance: 33.7
click at [96, 624] on span "Chapter 13" at bounding box center [205, 621] width 369 height 27
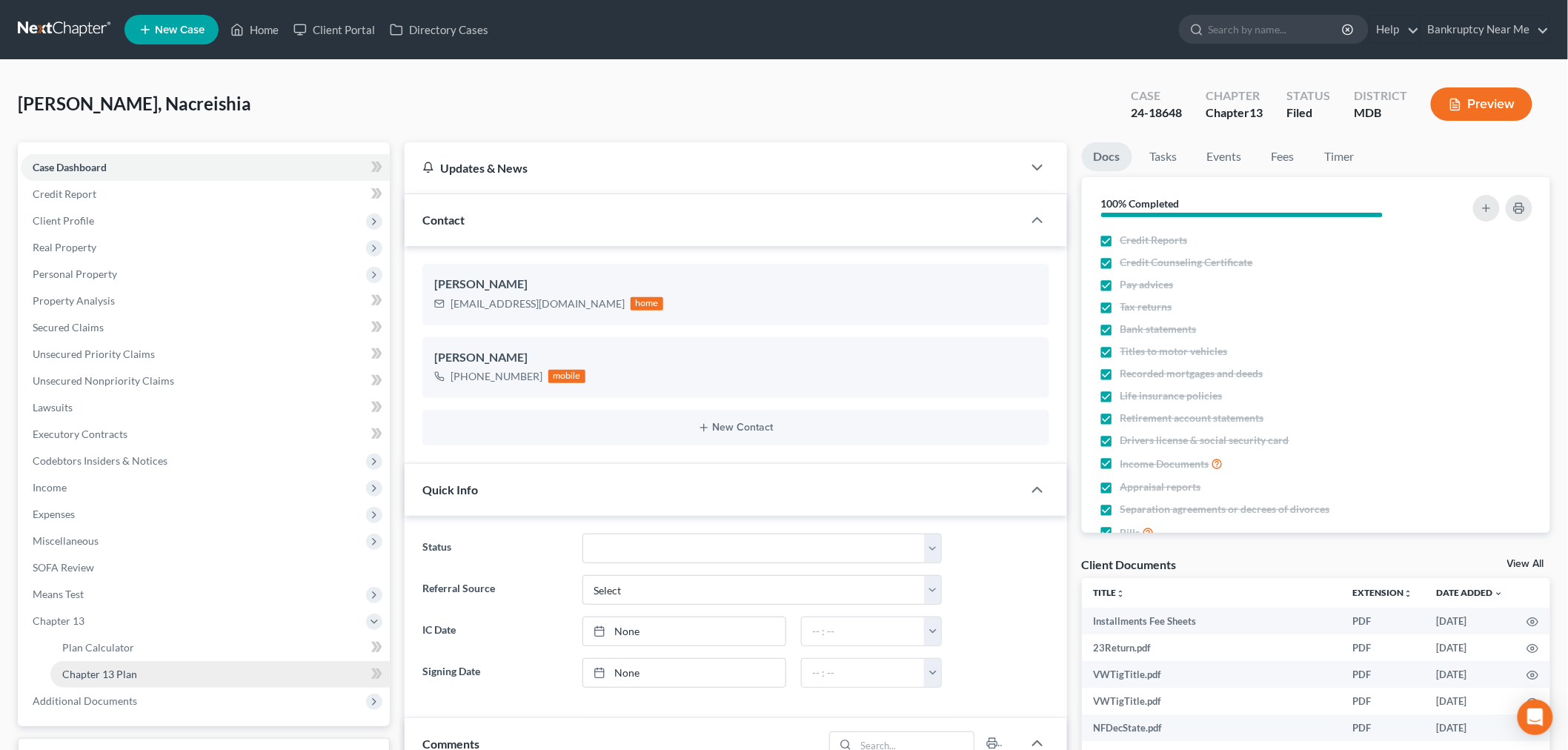
scroll to position [2731, 0]
click at [128, 668] on span "Chapter 13 Plan" at bounding box center [99, 674] width 75 height 13
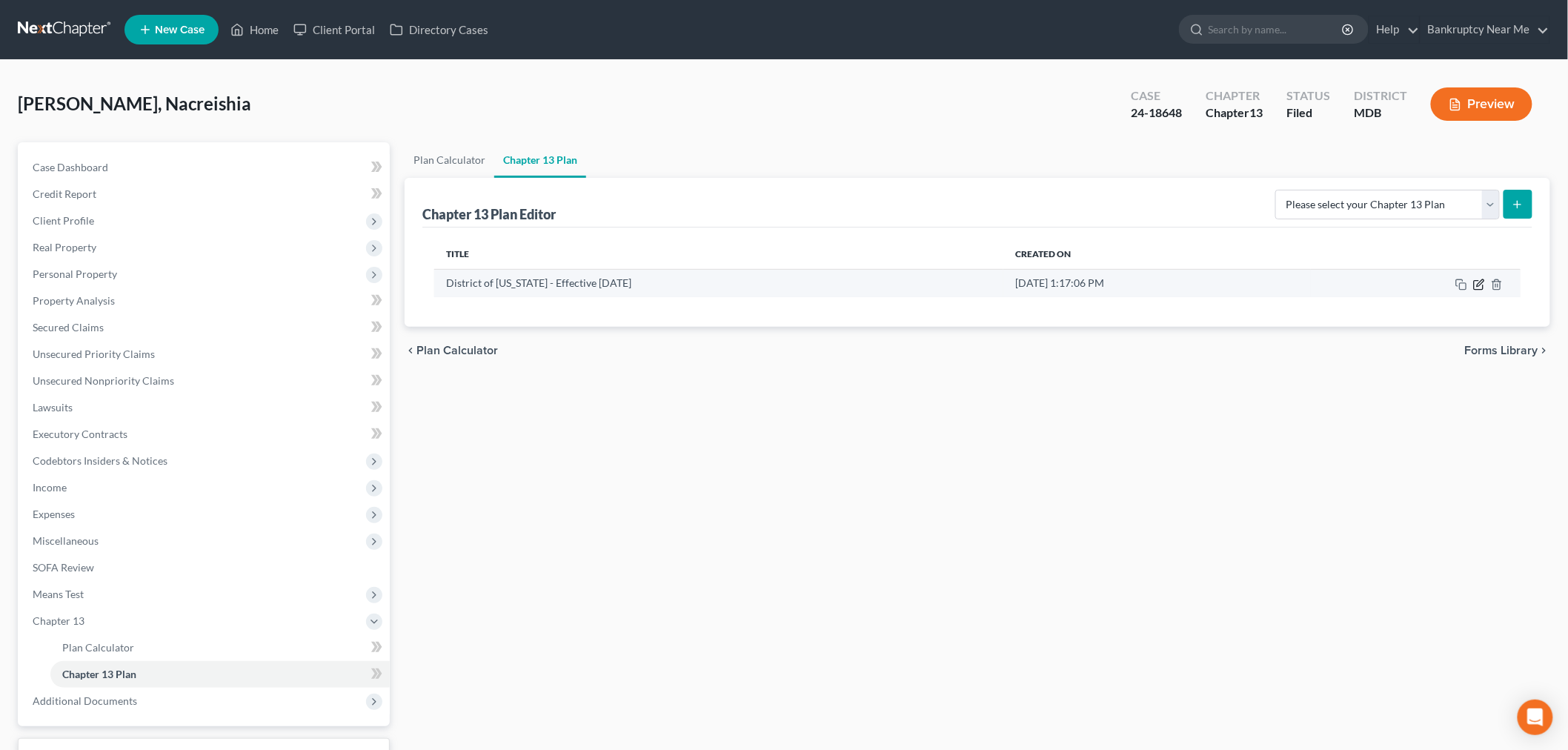
click at [1478, 282] on icon "button" at bounding box center [1479, 285] width 12 height 12
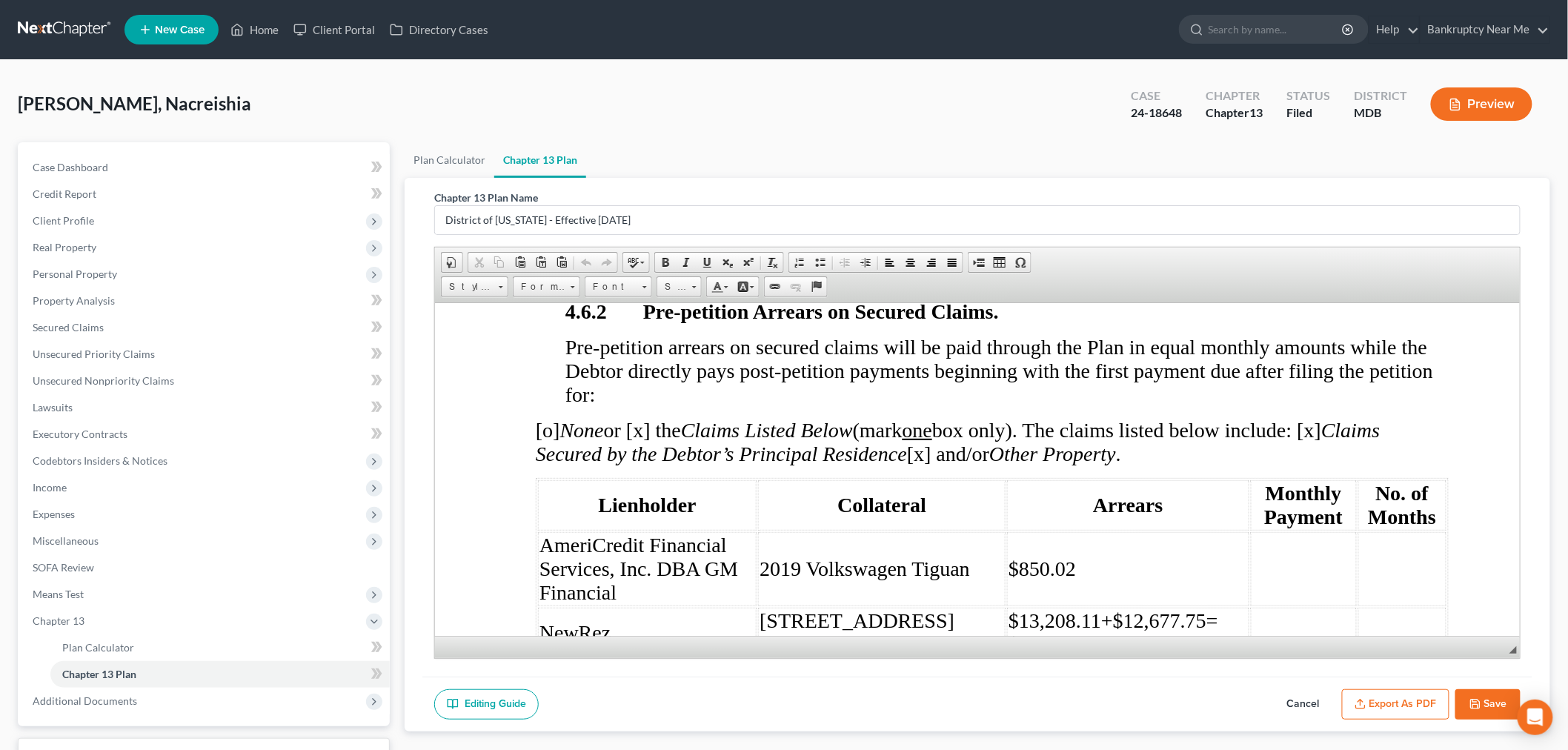
scroll to position [3705, 0]
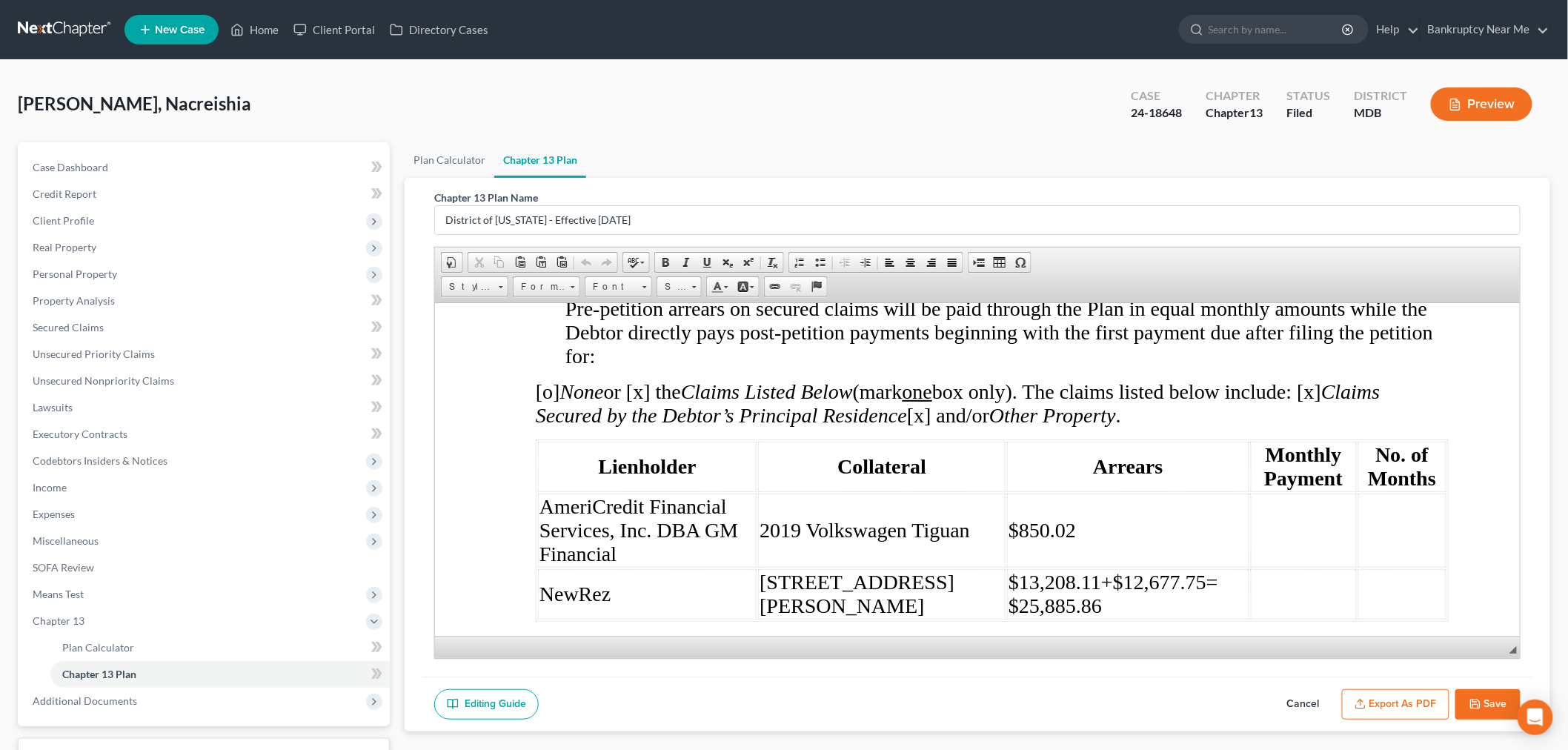
click at [1057, 493] on td "$850.02" at bounding box center [1127, 530] width 243 height 74
click at [1104, 493] on td "$850.02+" at bounding box center [1127, 530] width 243 height 74
drag, startPoint x: 1182, startPoint y: 108, endPoint x: 1131, endPoint y: 120, distance: 52.4
click at [1131, 120] on div "24-18648" at bounding box center [1156, 113] width 51 height 17
copy div "24-18648"
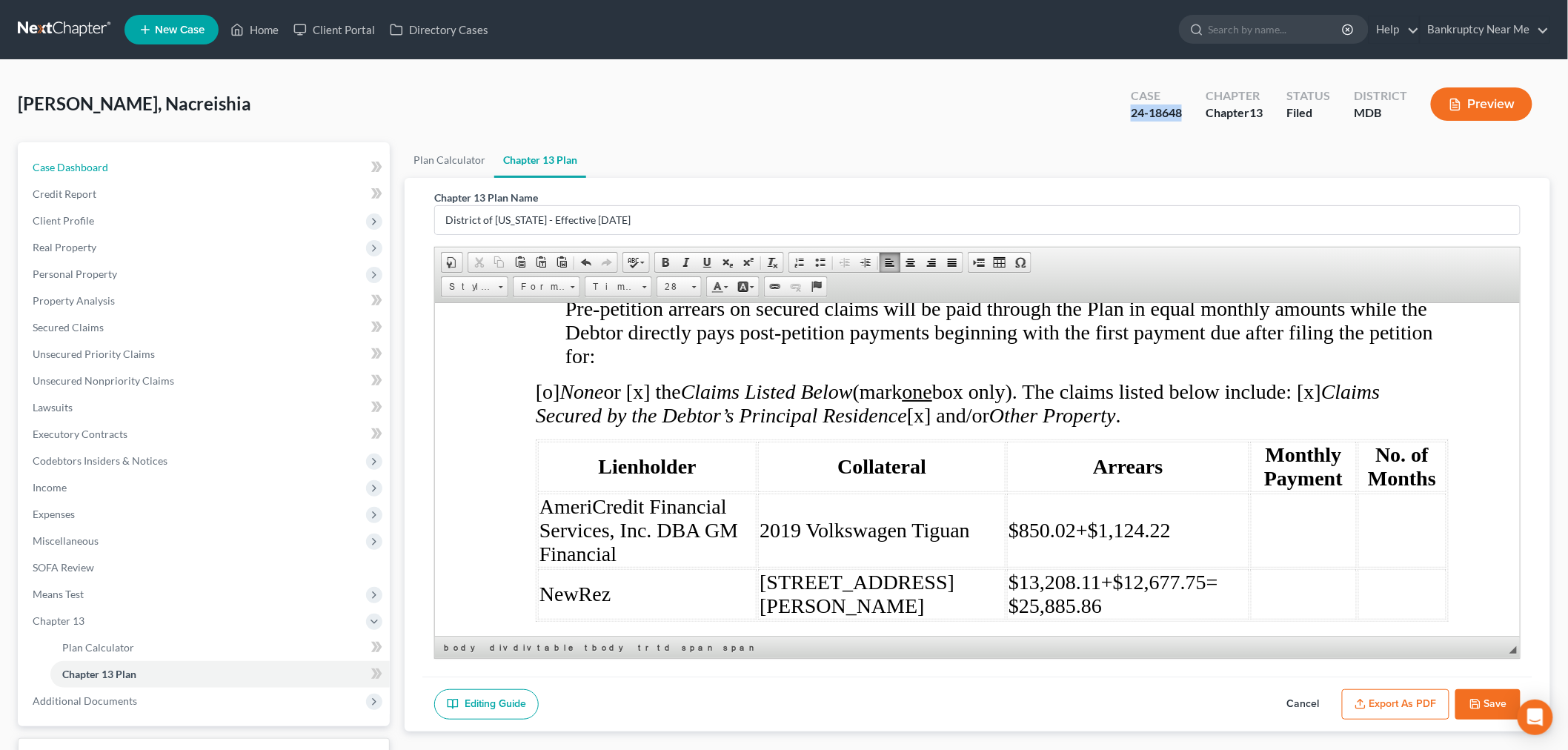
drag, startPoint x: 129, startPoint y: 166, endPoint x: 386, endPoint y: 165, distance: 257.0
click at [129, 166] on link "Case Dashboard" at bounding box center [205, 168] width 369 height 27
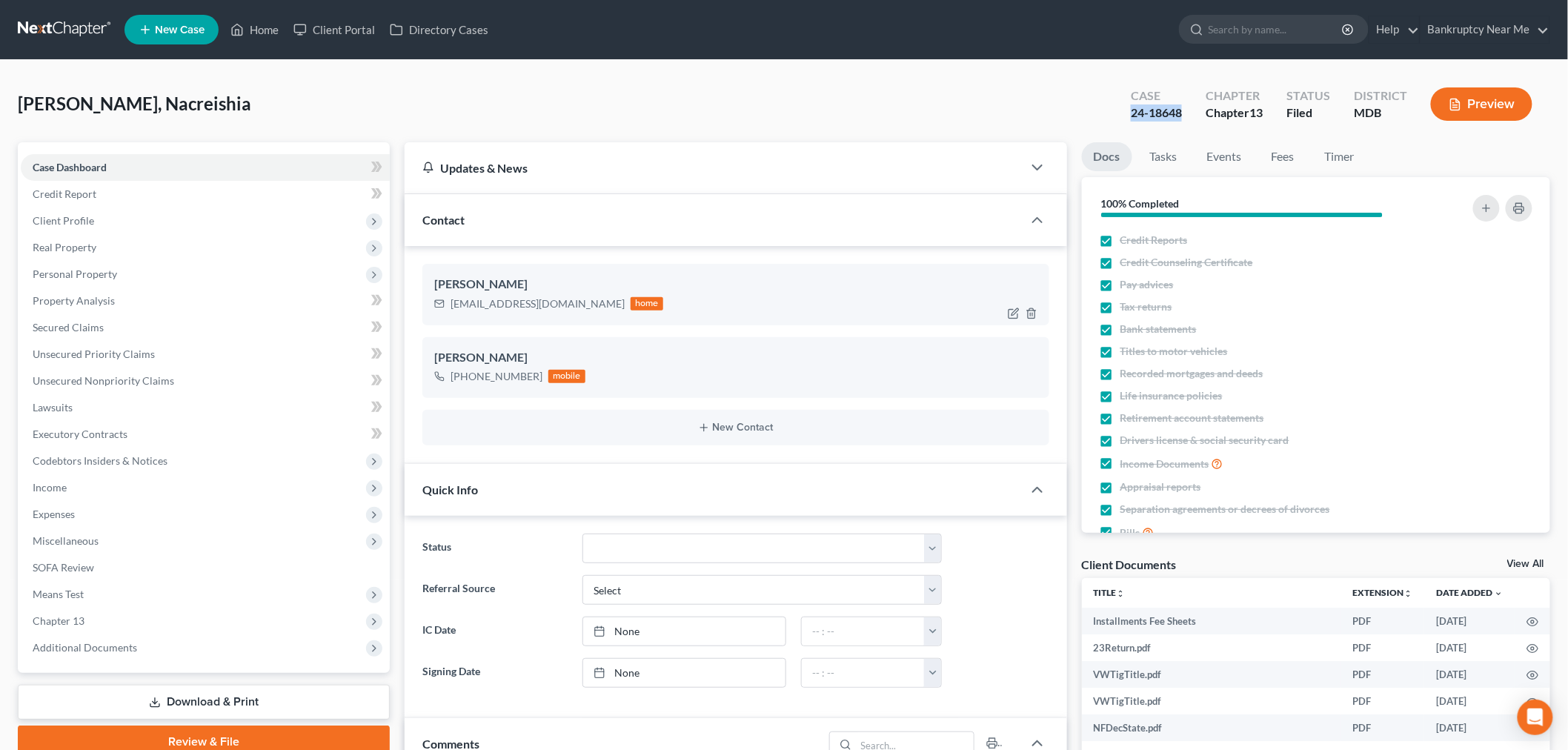
scroll to position [2731, 0]
drag, startPoint x: 560, startPoint y: 302, endPoint x: 934, endPoint y: 272, distance: 375.2
click at [440, 302] on div "[EMAIL_ADDRESS][DOMAIN_NAME] home" at bounding box center [548, 304] width 229 height 19
copy div "[EMAIL_ADDRESS][DOMAIN_NAME]"
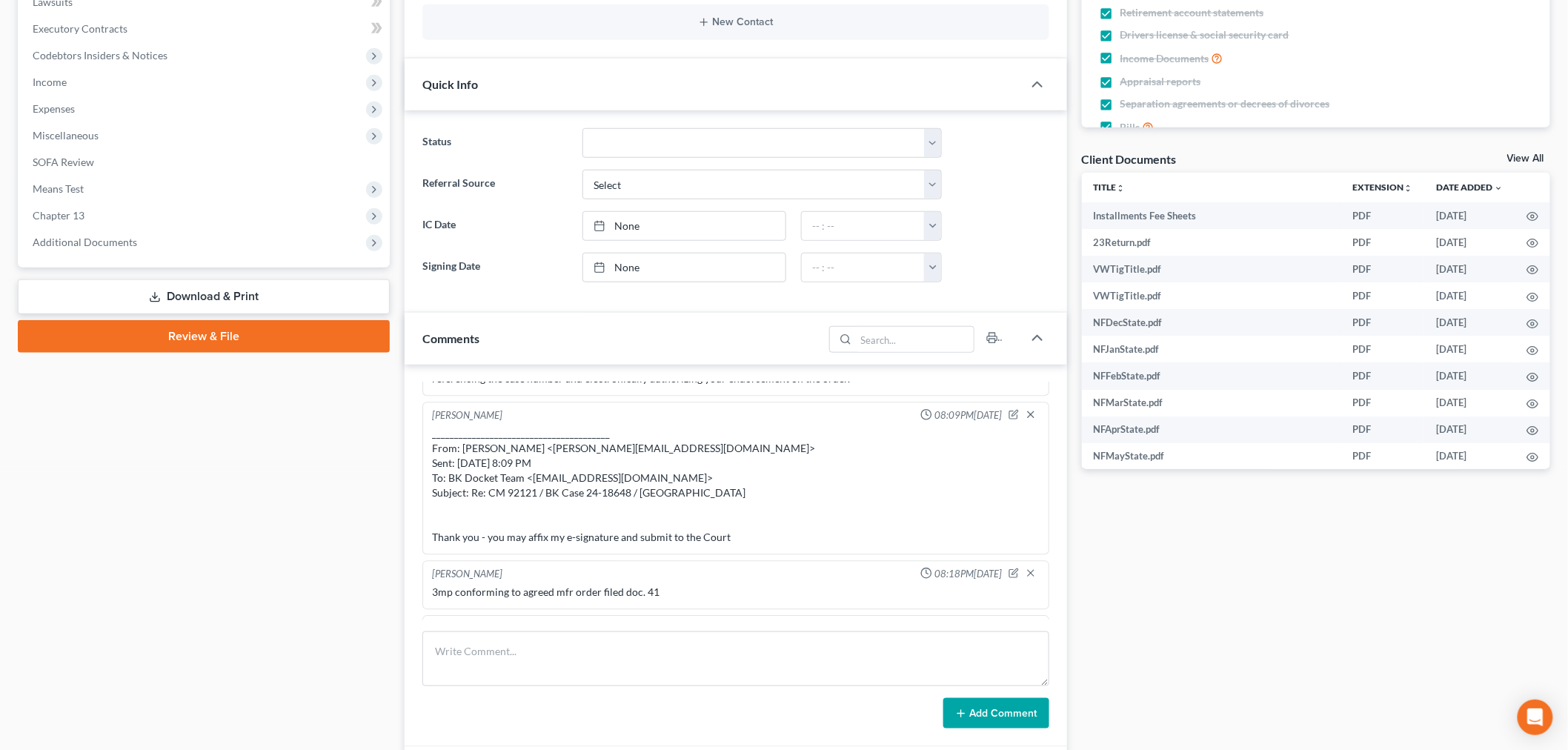
scroll to position [411, 0]
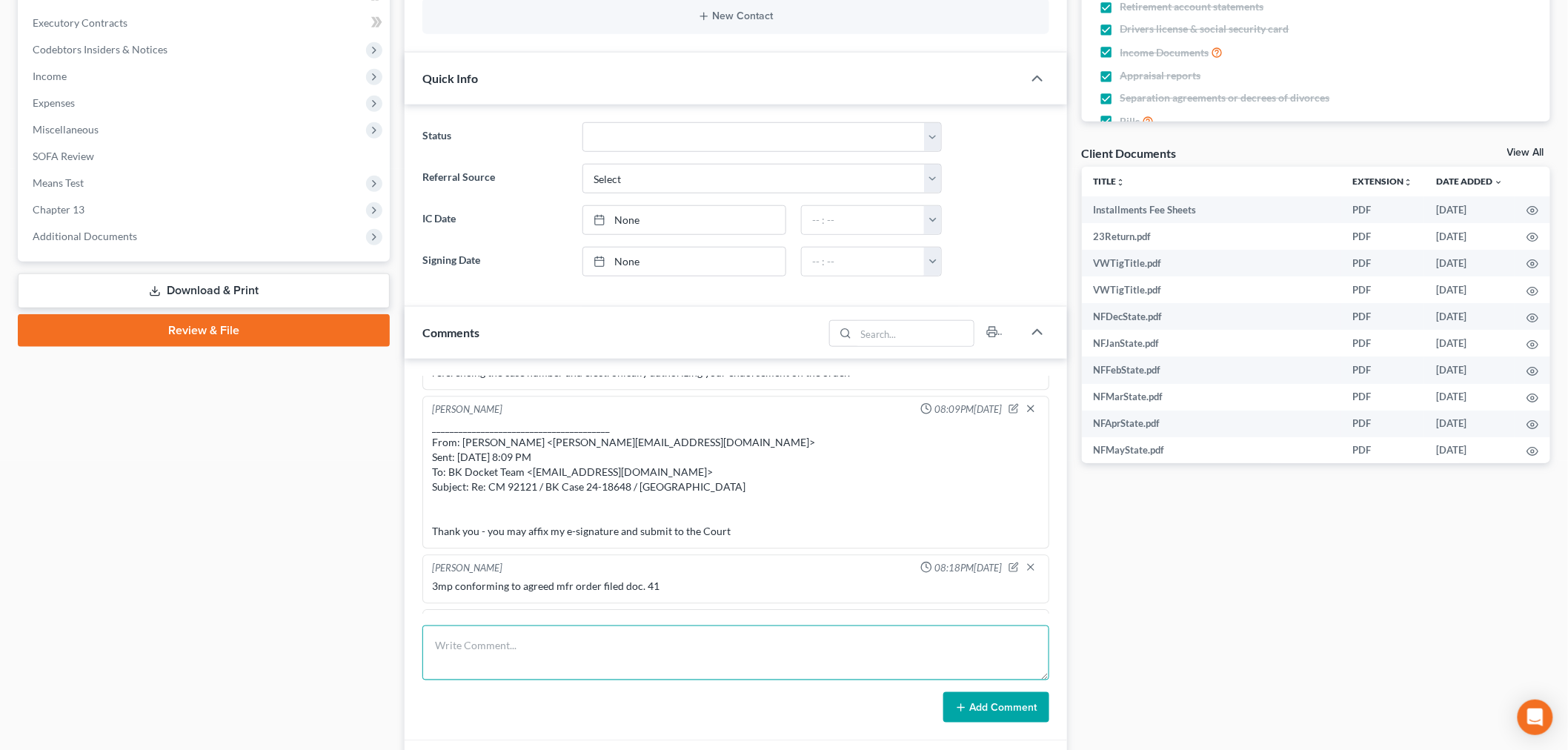
click at [523, 667] on textarea at bounding box center [735, 653] width 627 height 55
paste textarea "From: [PERSON_NAME] <[PERSON_NAME][EMAIL_ADDRESS][DOMAIN_NAME]> Sent: [DATE] 10…"
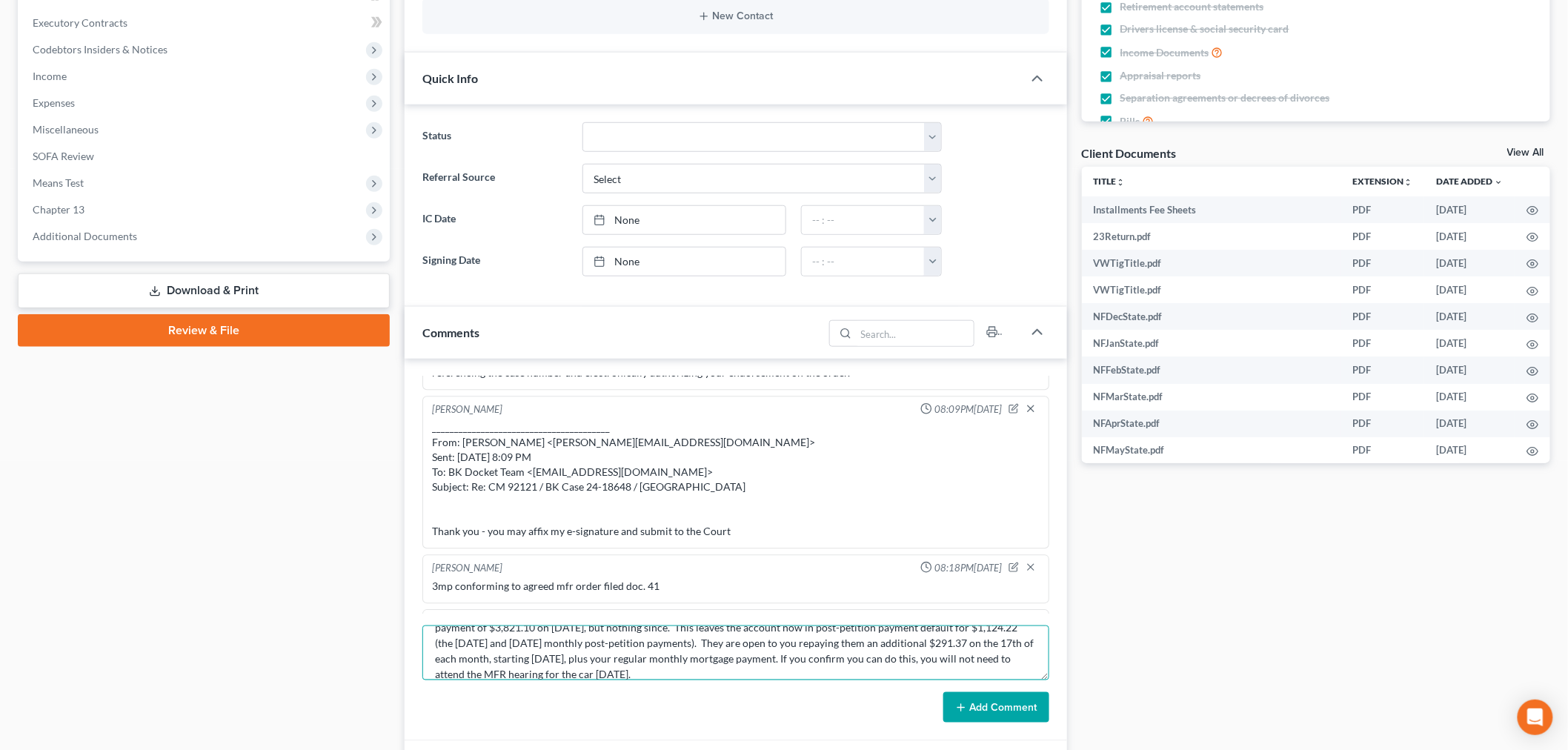
type textarea "From: [PERSON_NAME] <[PERSON_NAME][EMAIL_ADDRESS][DOMAIN_NAME]> Sent: [DATE] 10…"
drag, startPoint x: 995, startPoint y: 715, endPoint x: 1053, endPoint y: 678, distance: 68.8
click at [991, 713] on button "Add Comment" at bounding box center [996, 708] width 106 height 31
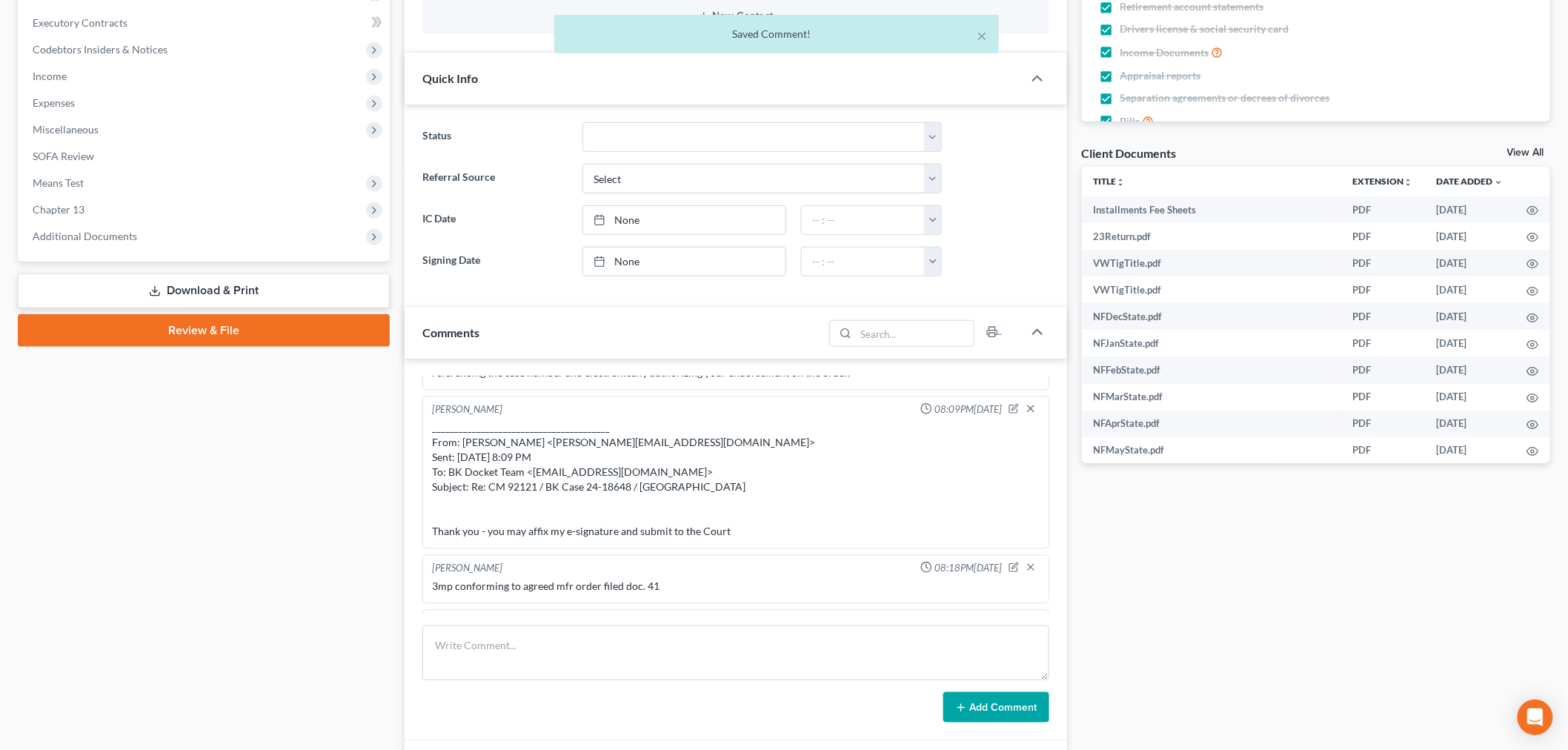
scroll to position [16220, 0]
